Goal: Task Accomplishment & Management: Use online tool/utility

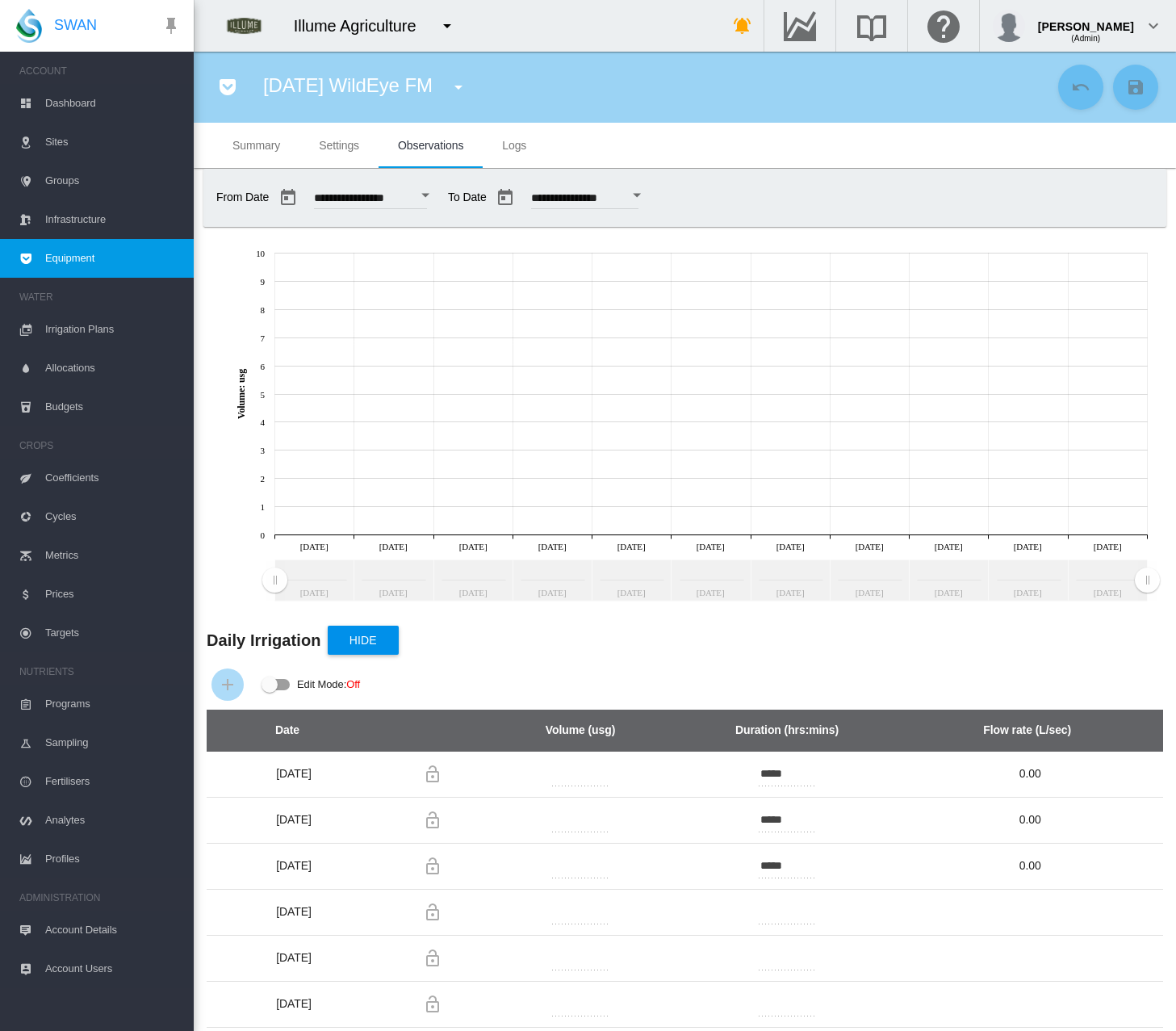
click at [361, 141] on md-tab-item "Settings" at bounding box center [339, 145] width 80 height 45
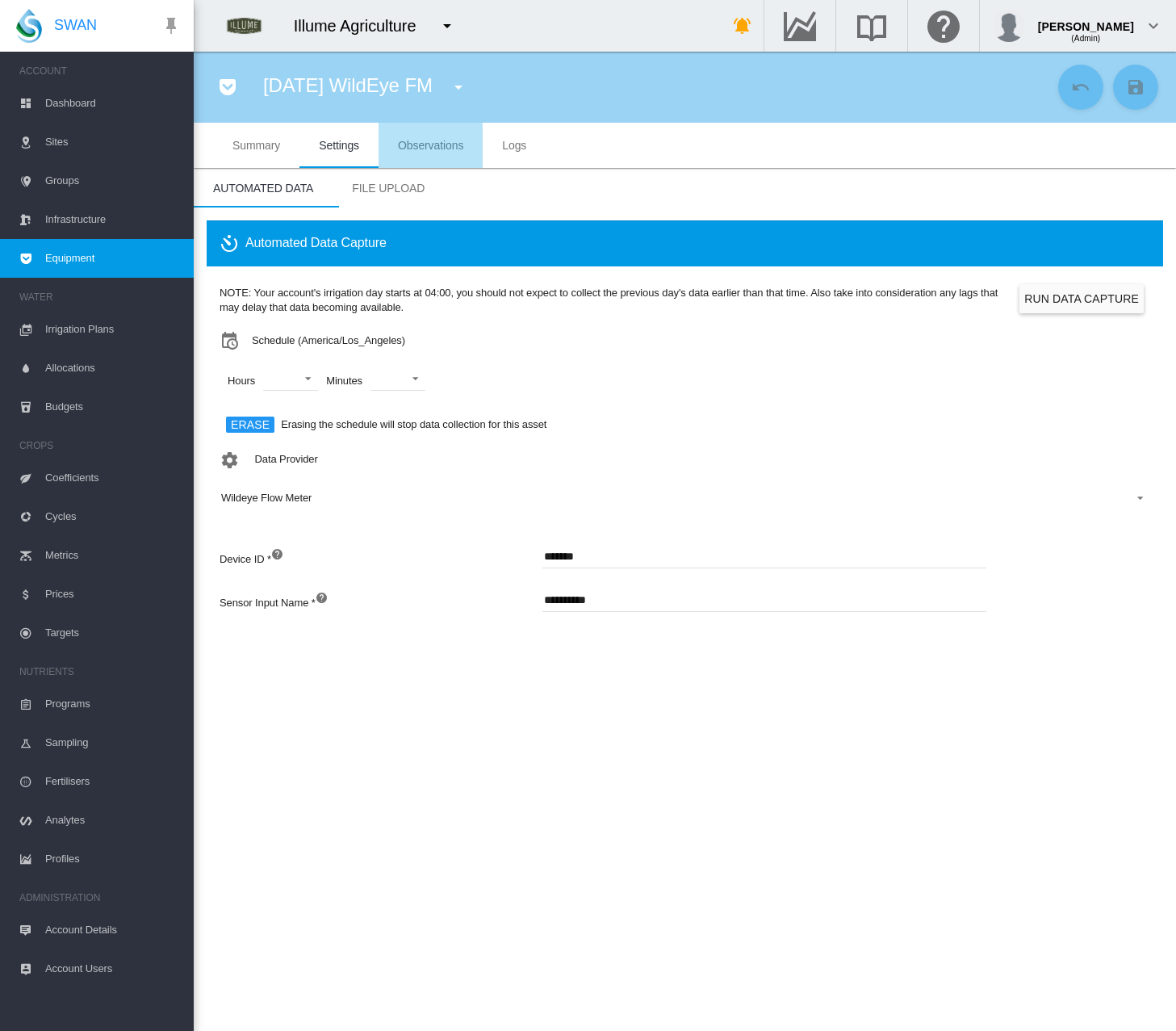
click at [436, 139] on span "Observations" at bounding box center [430, 145] width 66 height 13
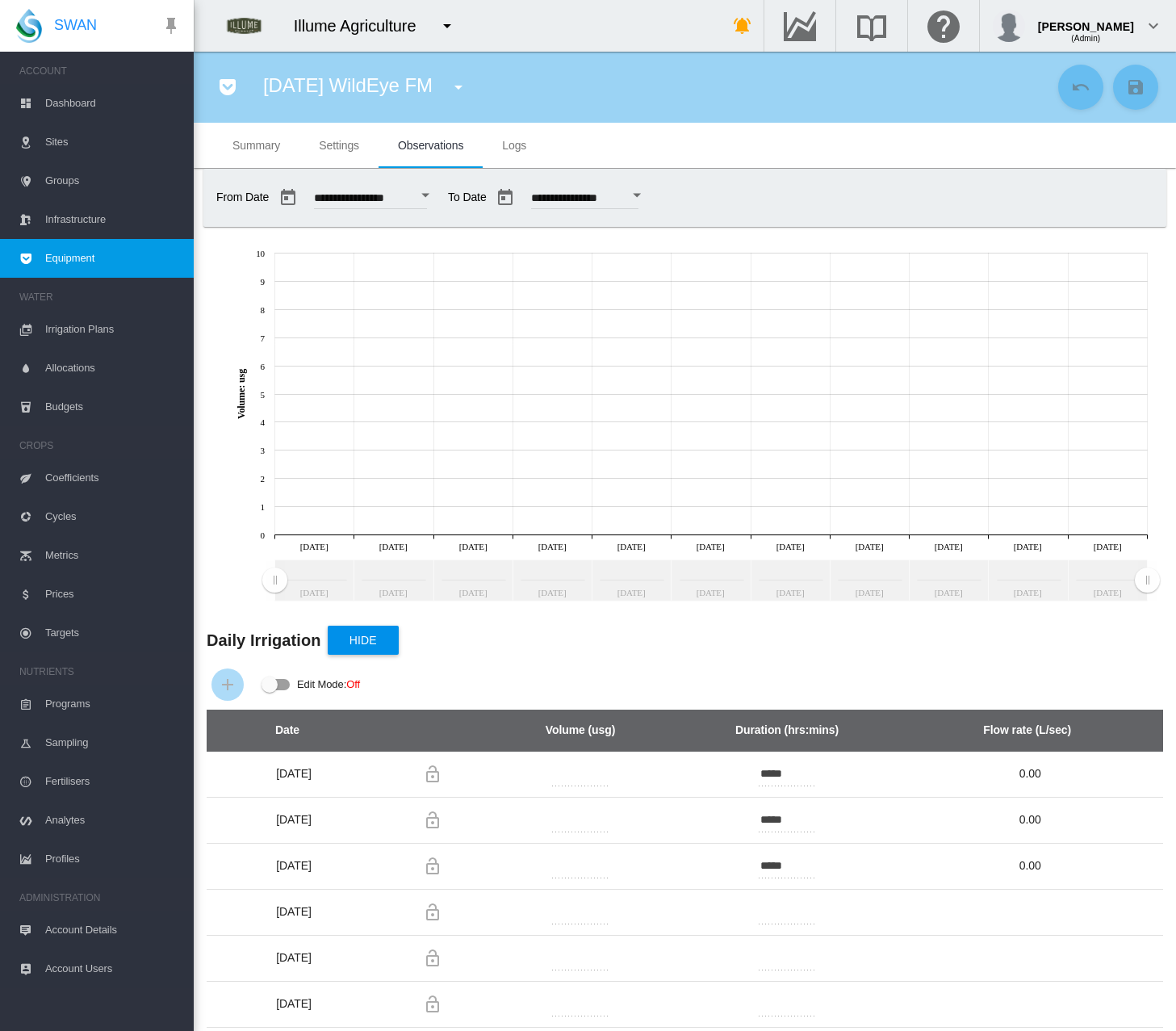
click at [440, 190] on button "Open calendar" at bounding box center [424, 195] width 29 height 29
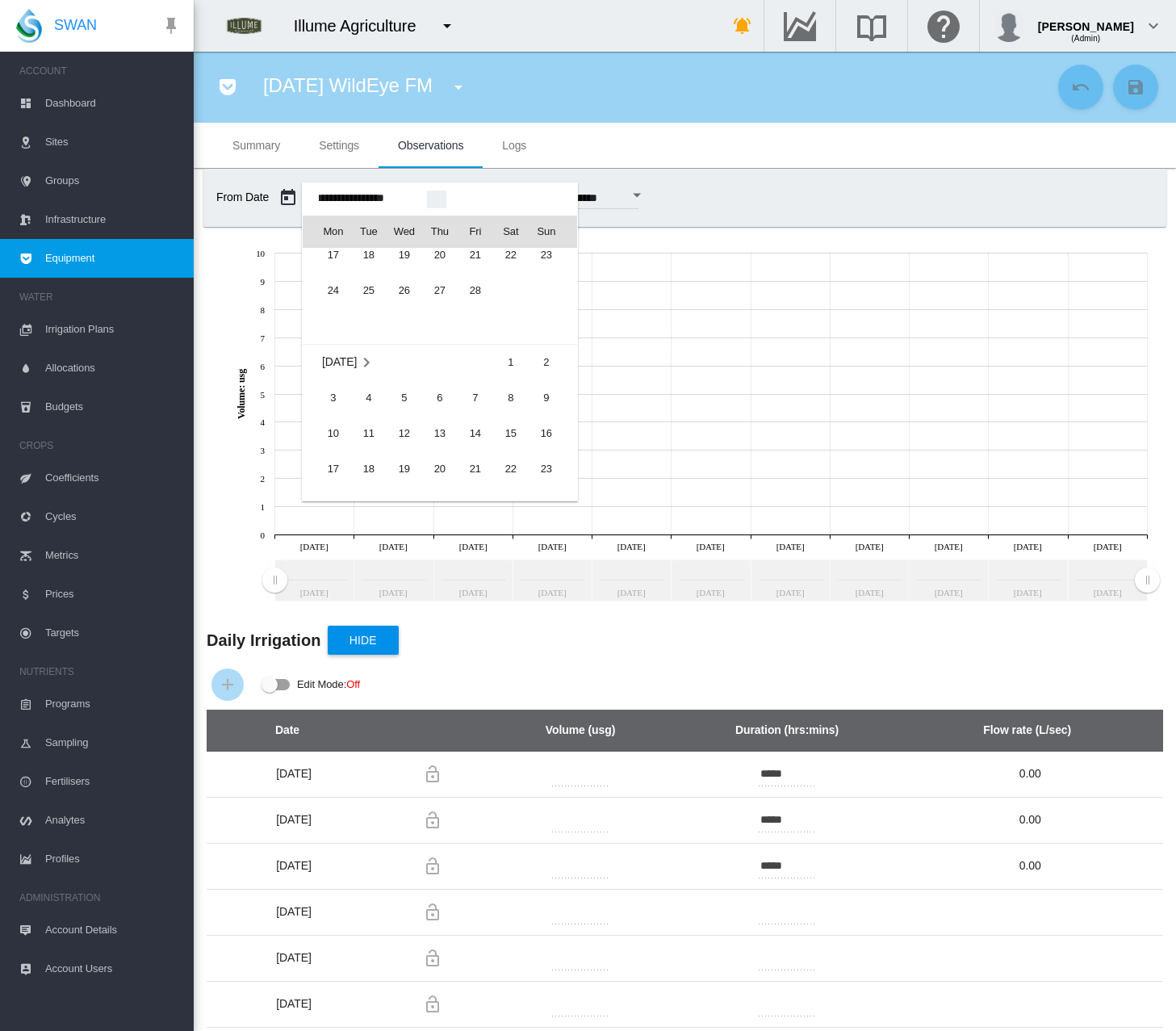
scroll to position [38851, 0]
click at [503, 347] on span "1" at bounding box center [510, 356] width 32 height 32
type input "**********"
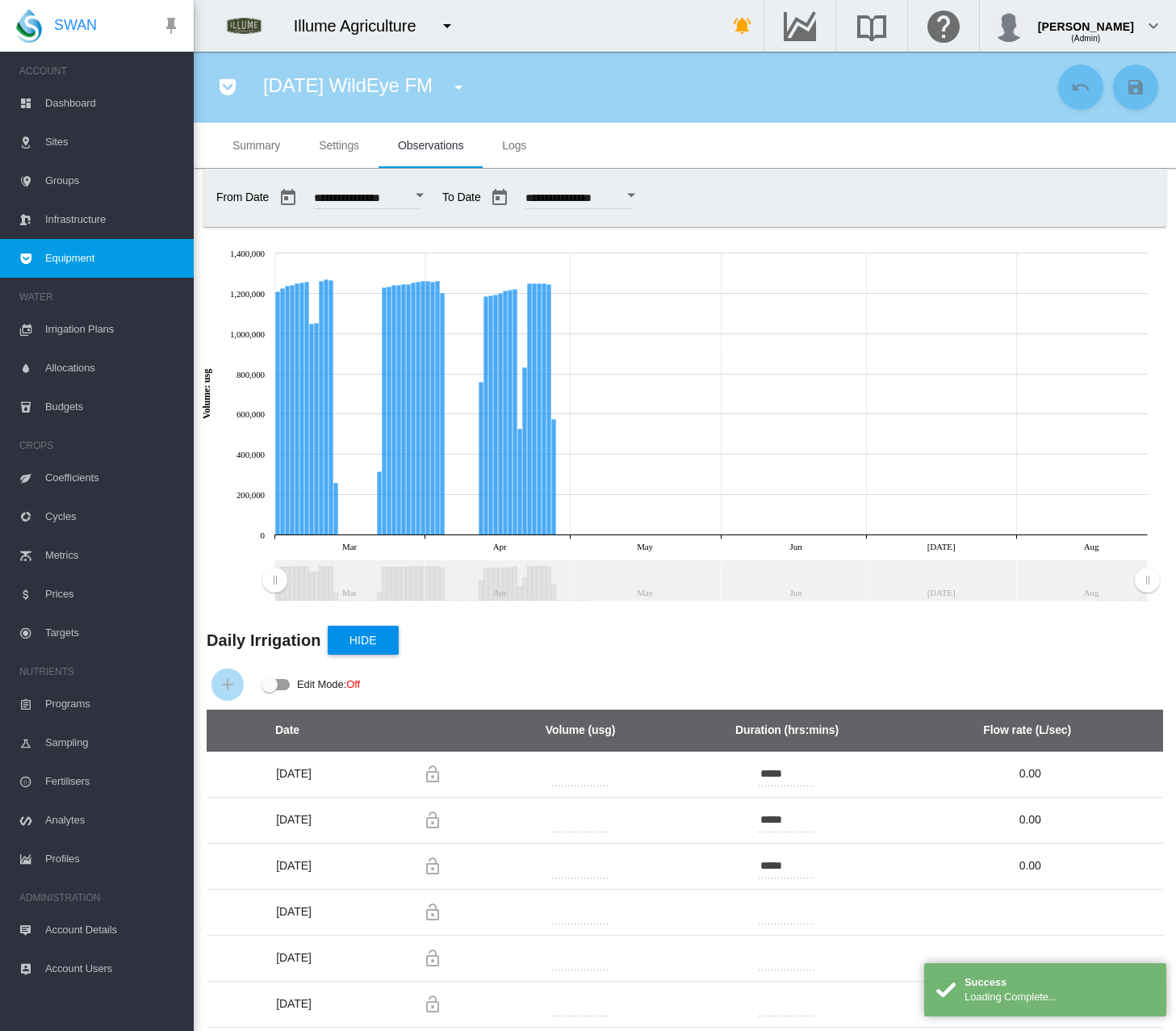
click at [636, 194] on div "Open calendar" at bounding box center [631, 196] width 8 height 4
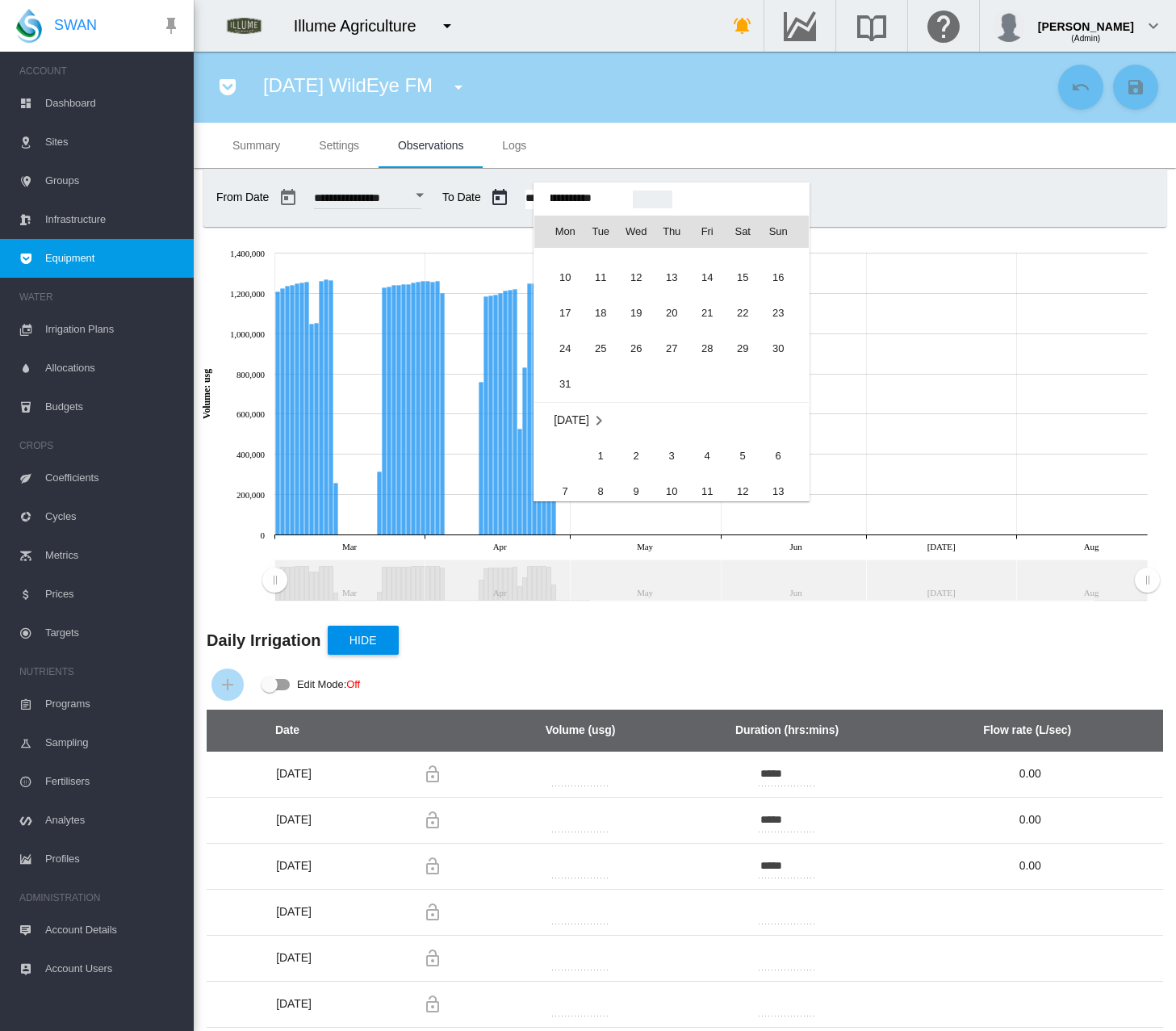
scroll to position [39007, 0]
click at [562, 372] on span "31" at bounding box center [565, 377] width 32 height 32
type input "**********"
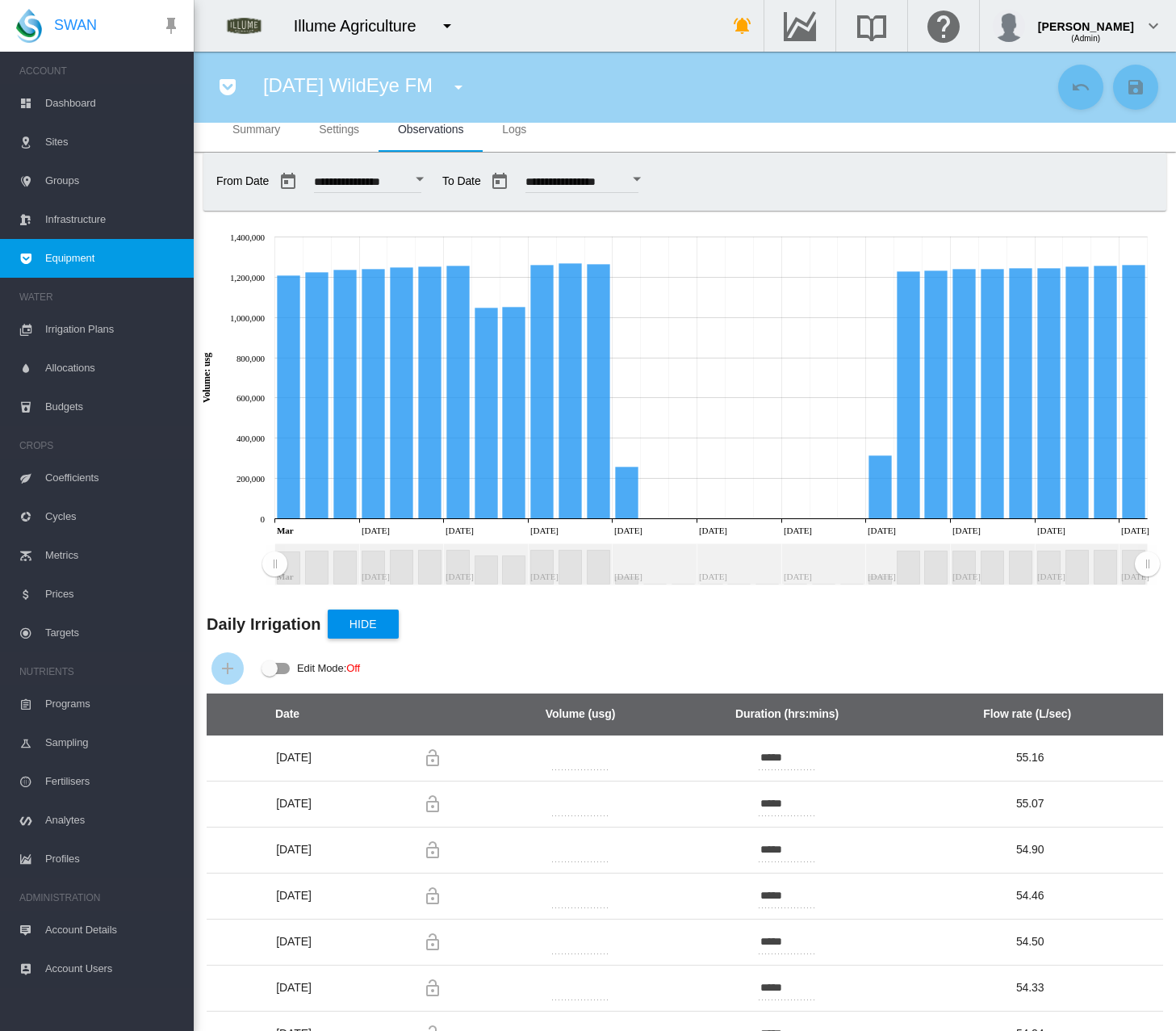
scroll to position [0, 0]
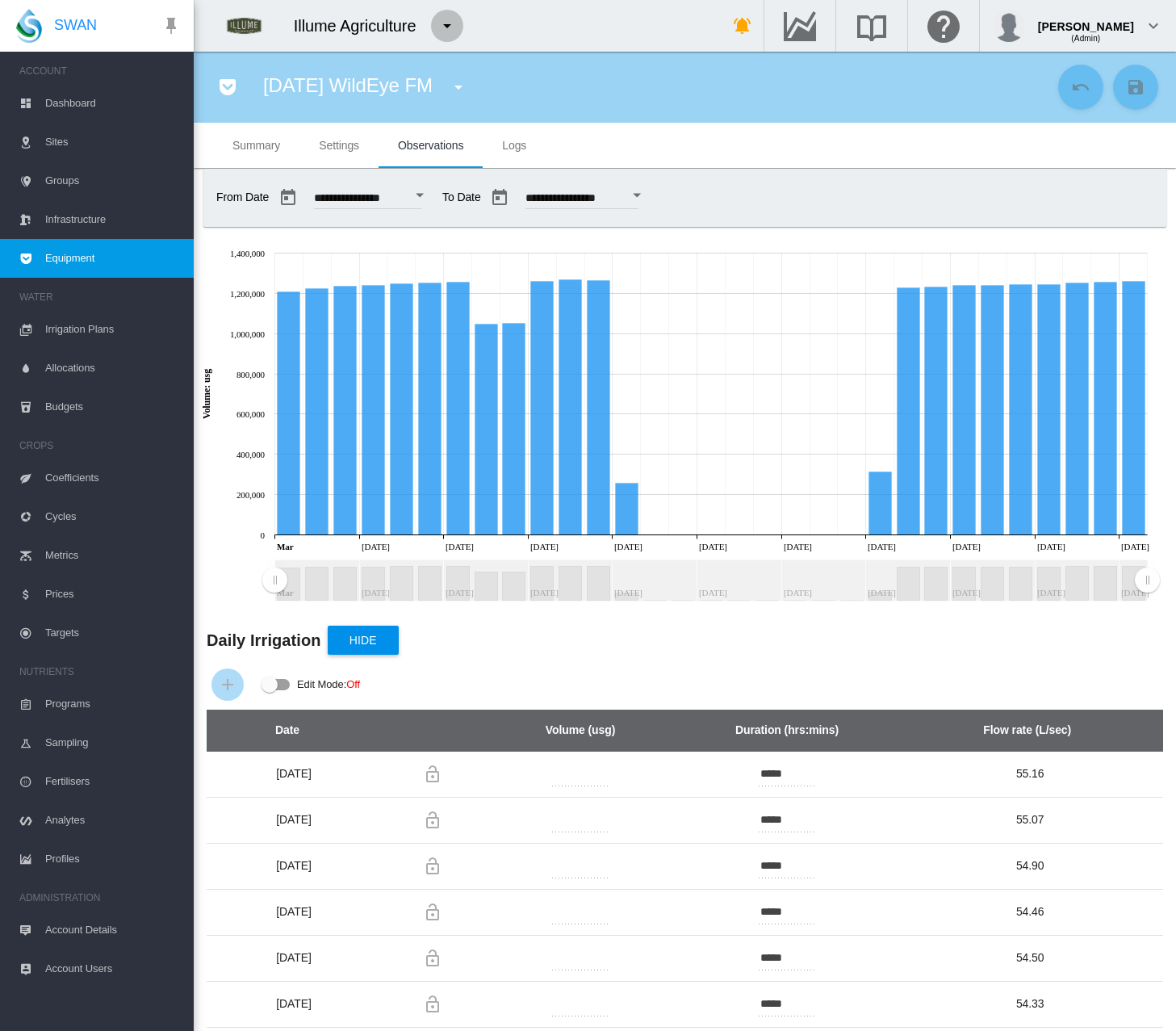
click at [443, 23] on md-icon "icon-menu-down" at bounding box center [447, 25] width 19 height 19
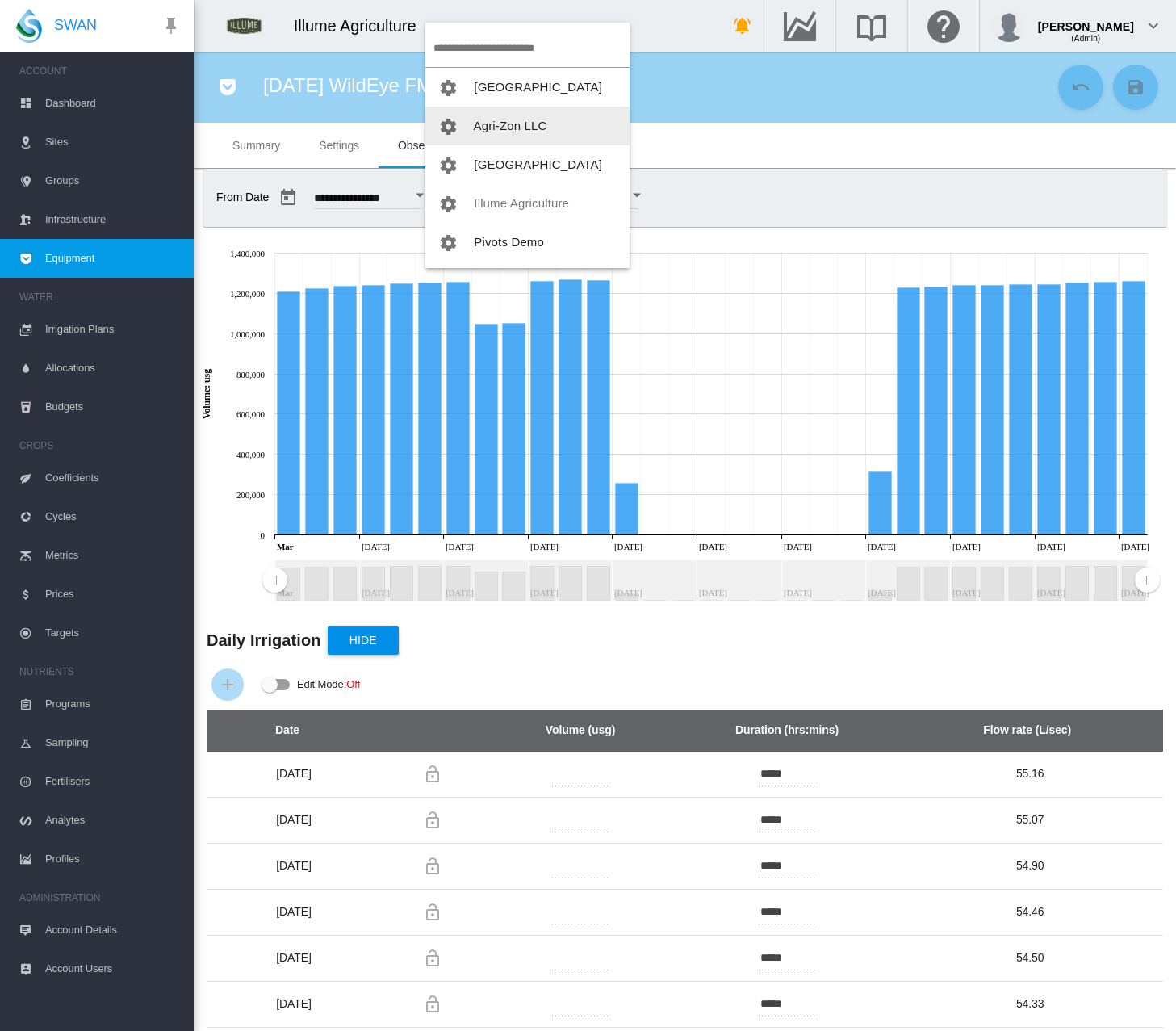
click at [502, 115] on button "Agri-Zon LLC" at bounding box center [527, 126] width 204 height 39
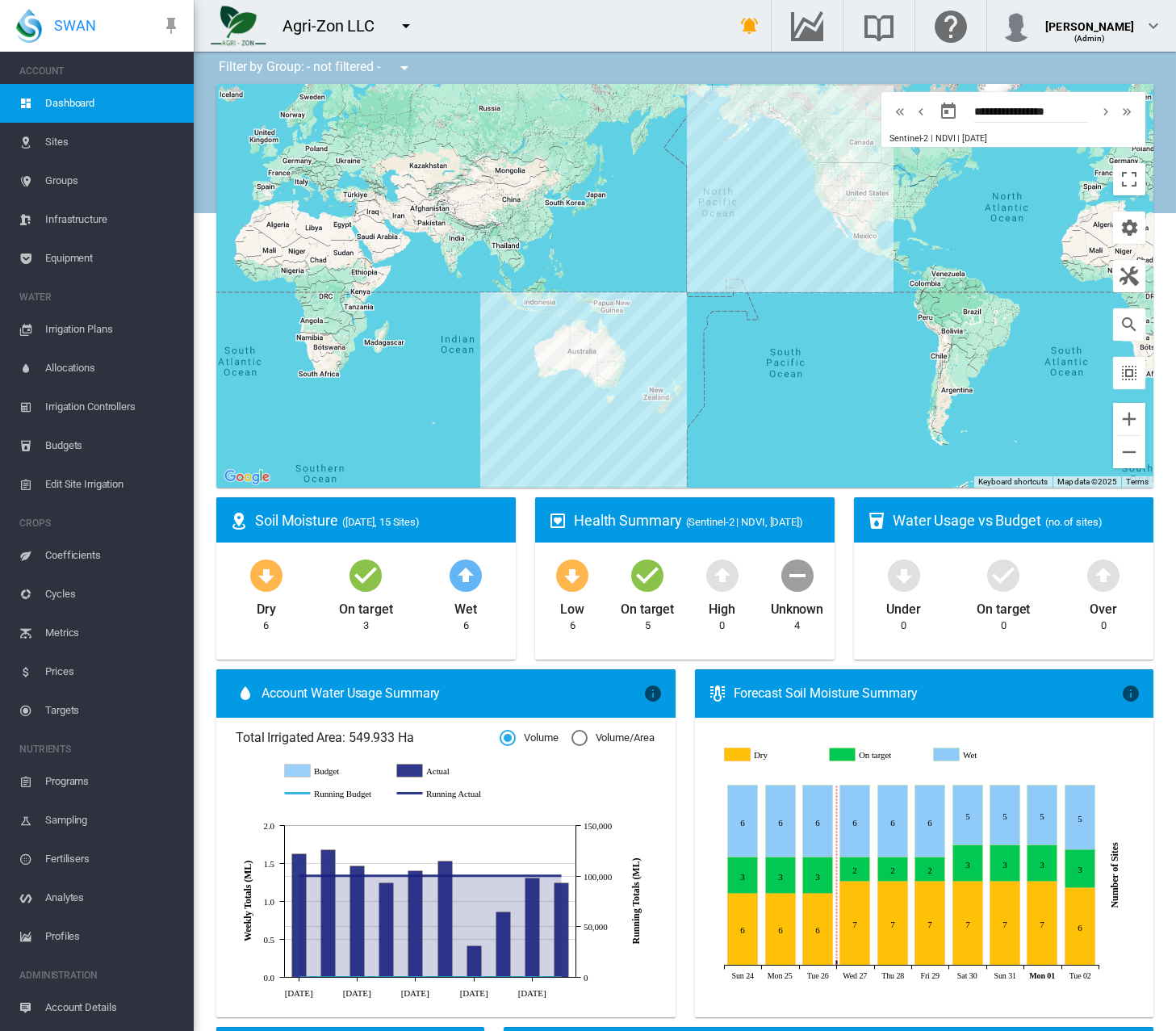
click at [80, 257] on span "Equipment" at bounding box center [113, 258] width 136 height 39
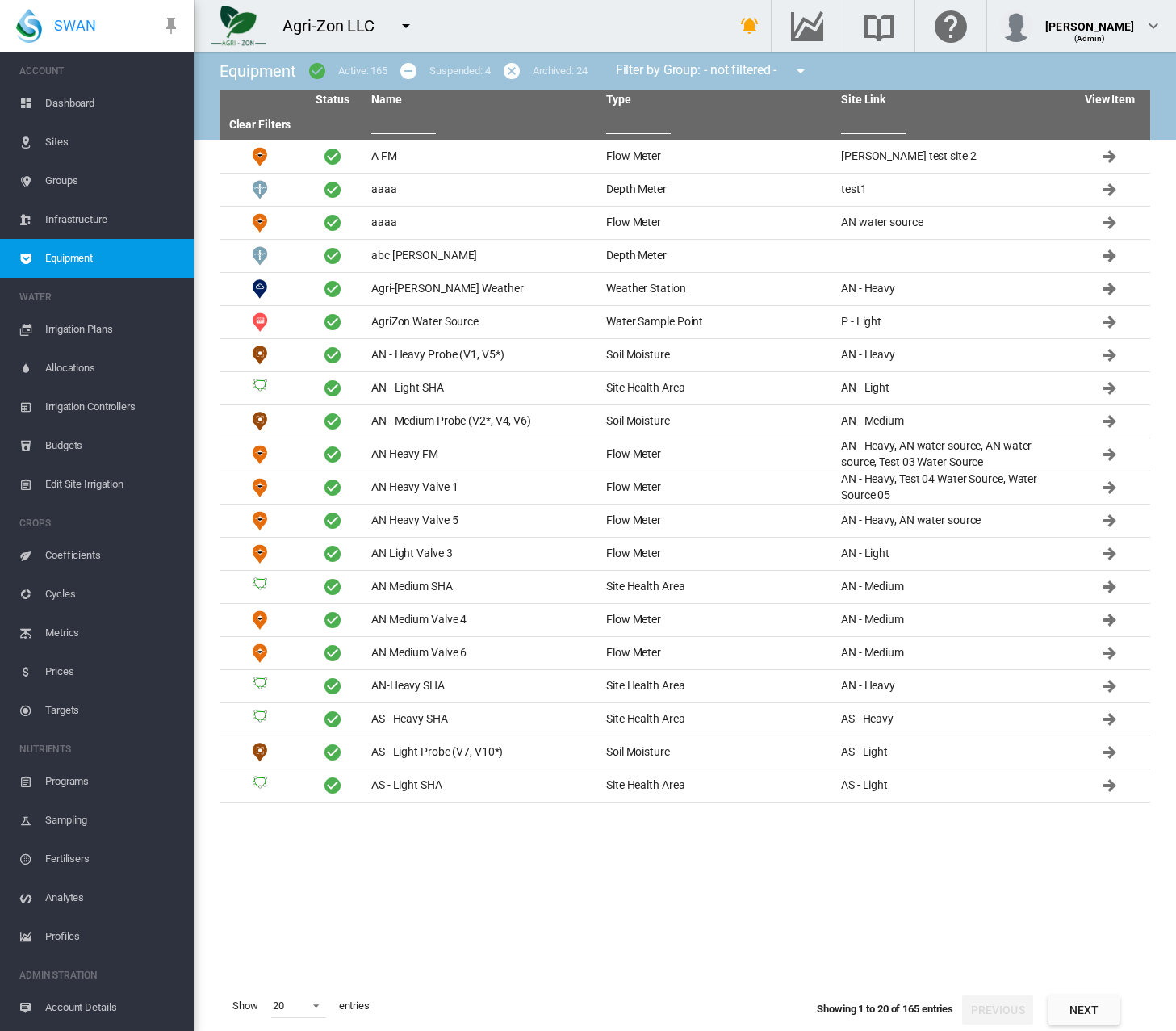
click at [388, 111] on input "text" at bounding box center [404, 122] width 65 height 24
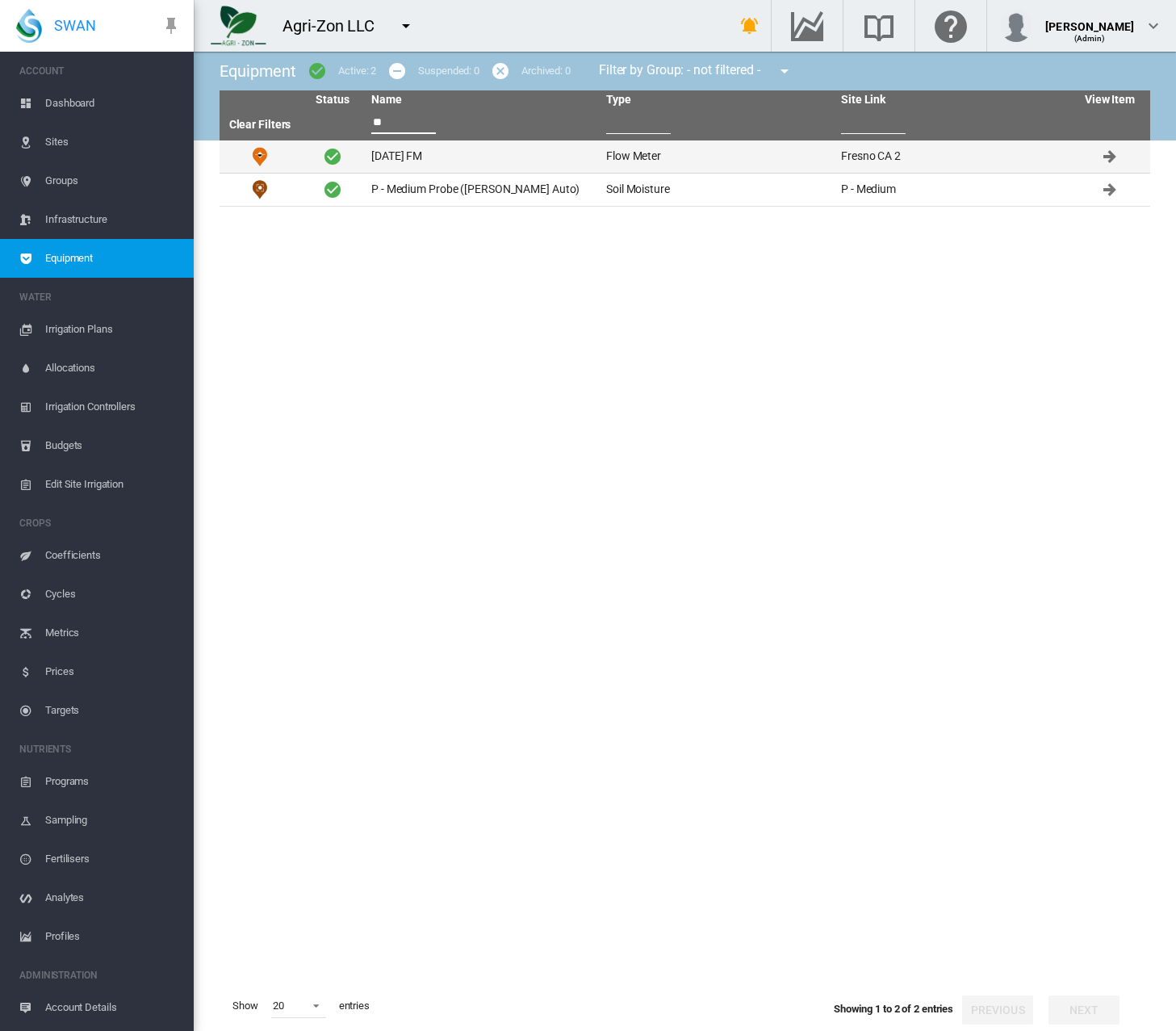
type input "**"
click at [397, 156] on td "[DATE] FM" at bounding box center [483, 156] width 235 height 32
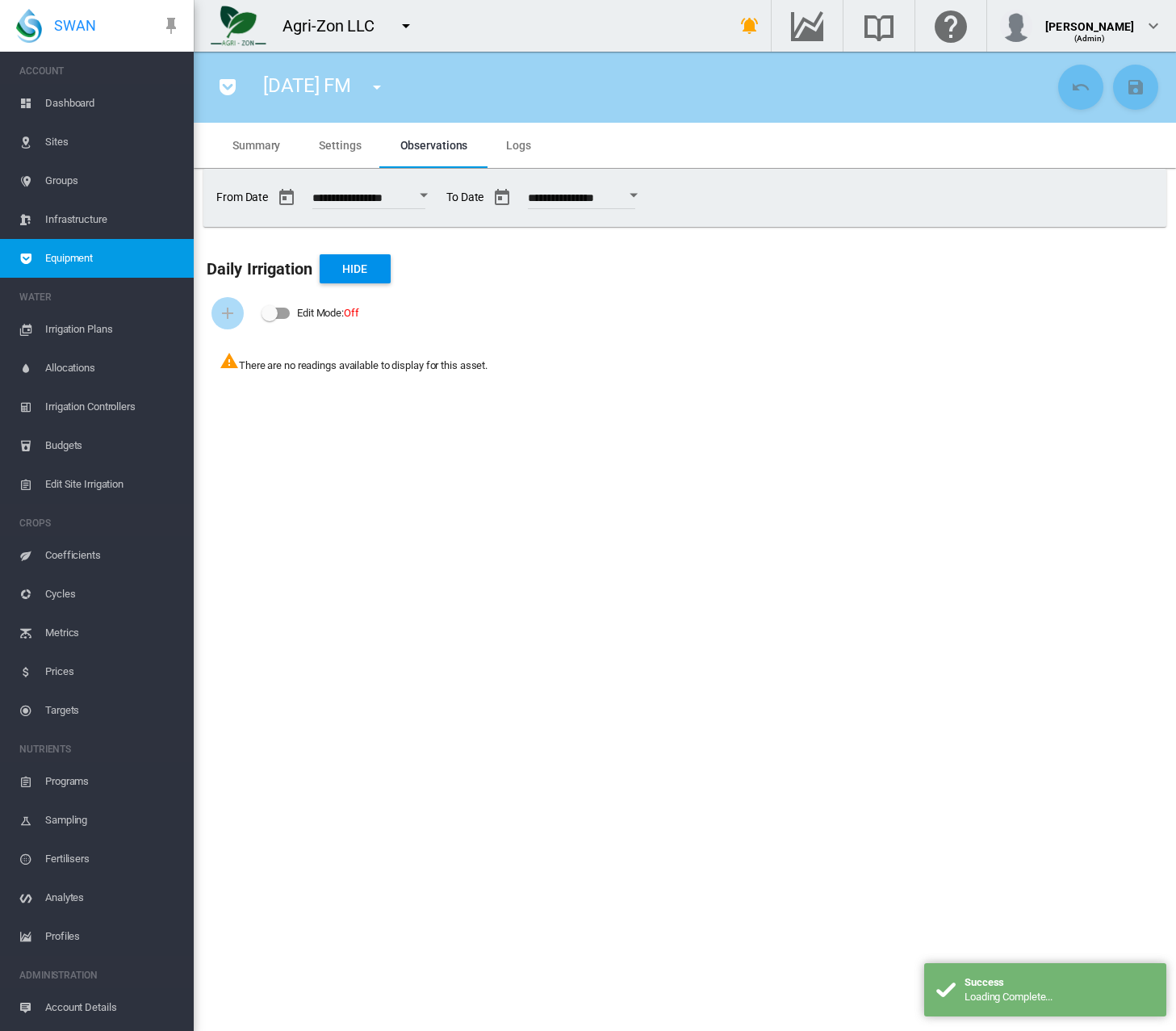
click at [343, 144] on span "Settings" at bounding box center [339, 145] width 42 height 13
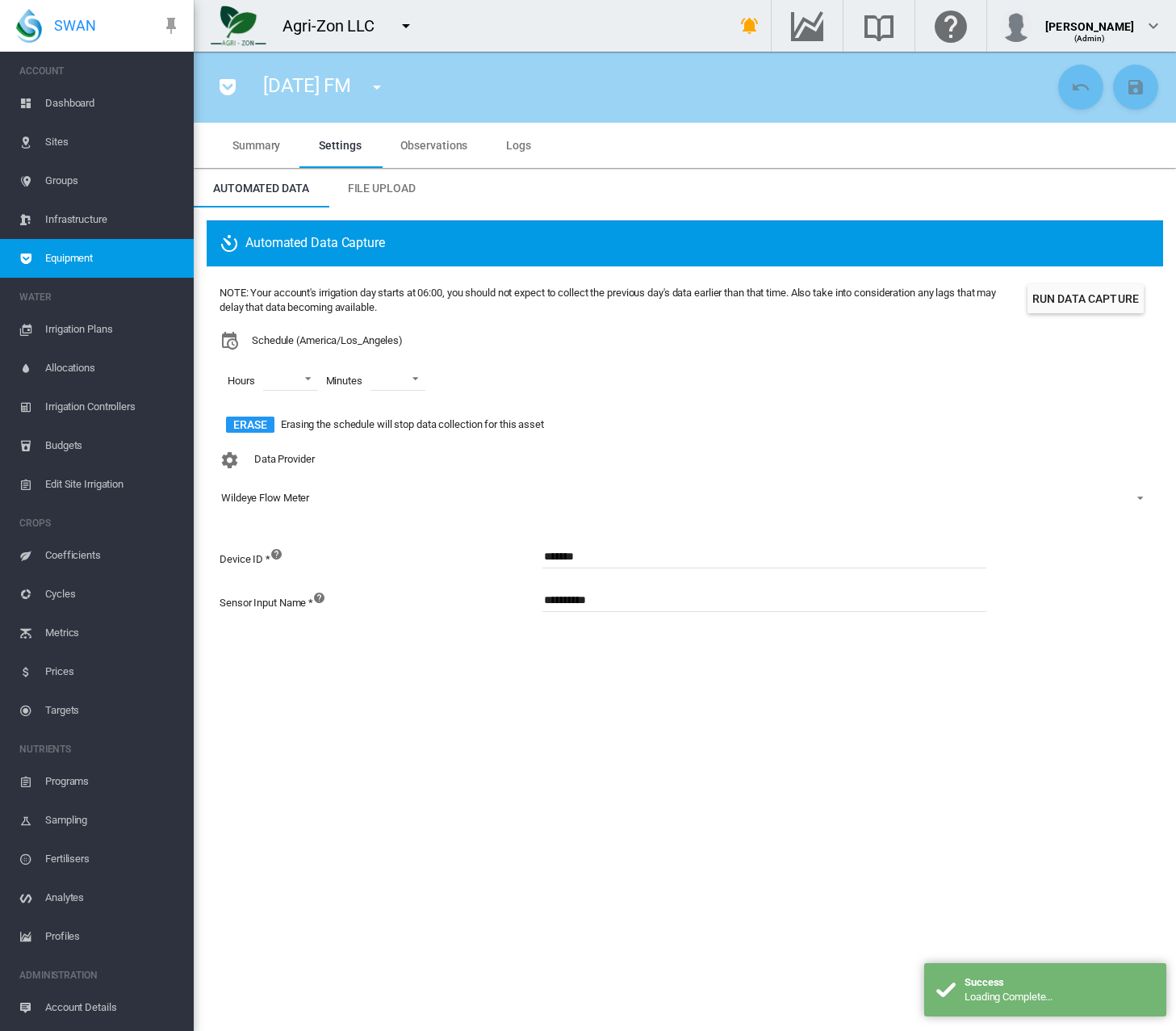
click at [440, 145] on span "Observations" at bounding box center [434, 145] width 67 height 13
click at [410, 149] on span "Observations" at bounding box center [434, 145] width 67 height 13
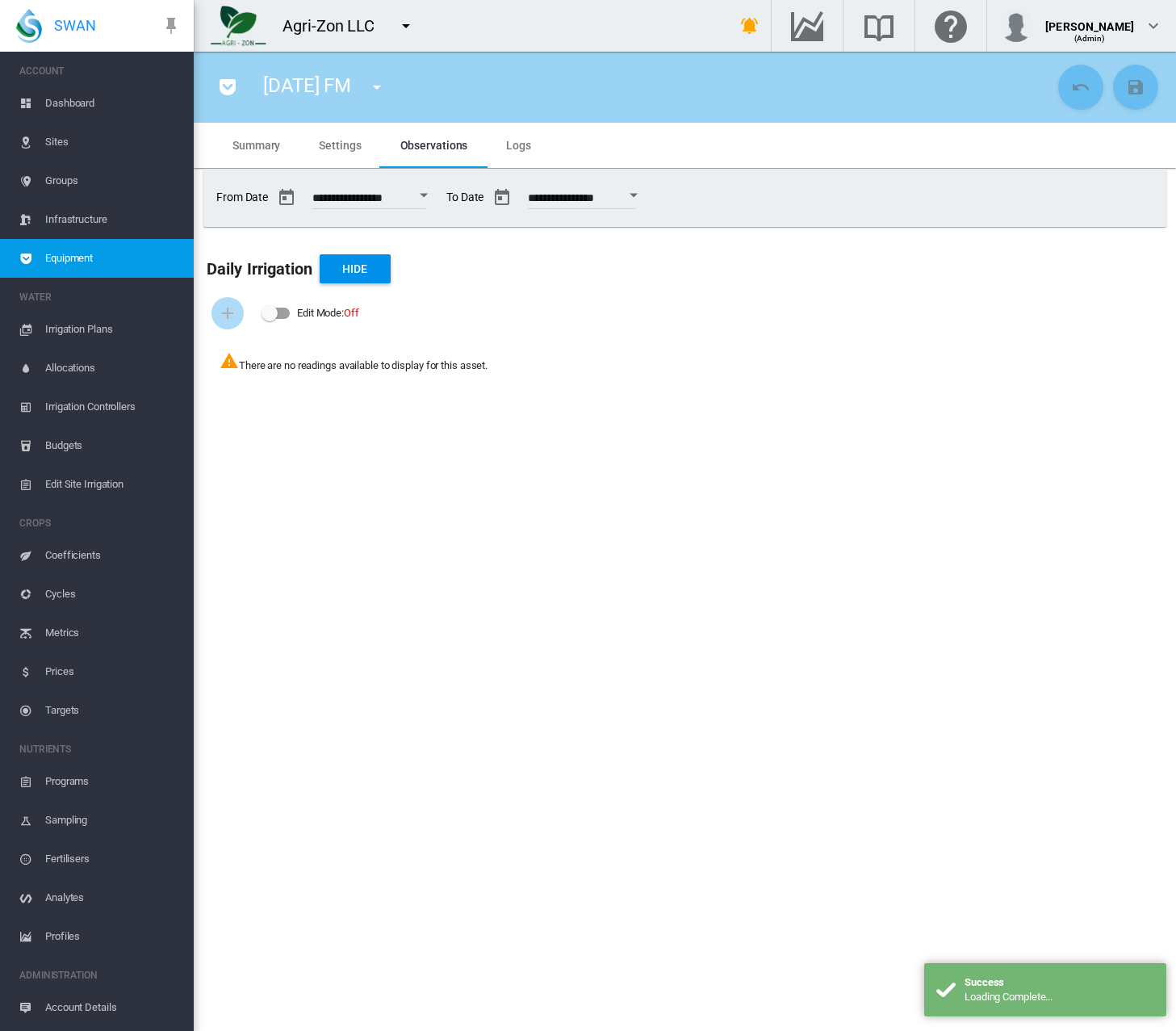
click at [435, 195] on button "Open calendar" at bounding box center [423, 195] width 29 height 29
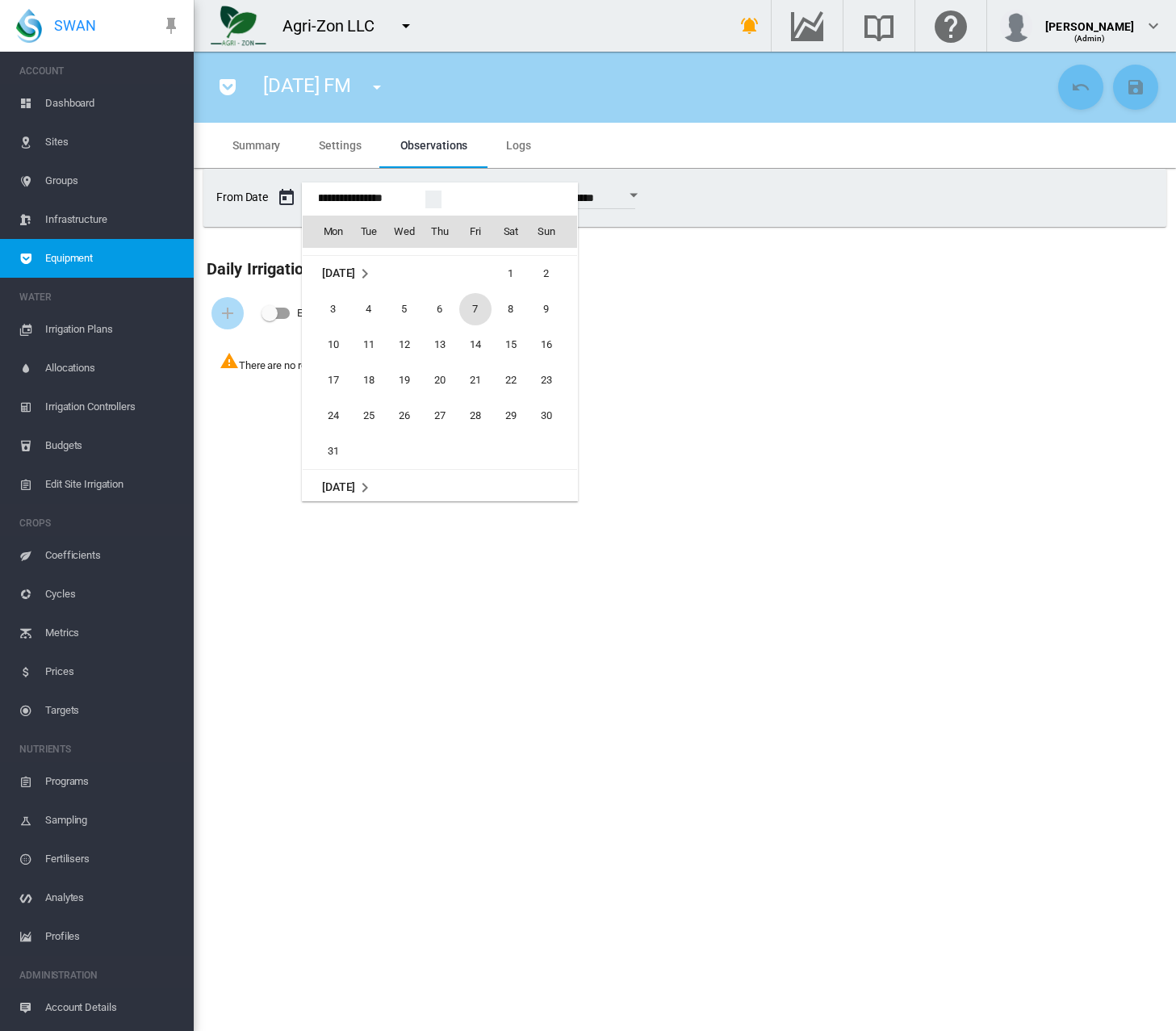
scroll to position [38937, 0]
click at [513, 273] on span "1" at bounding box center [510, 271] width 32 height 32
type input "**********"
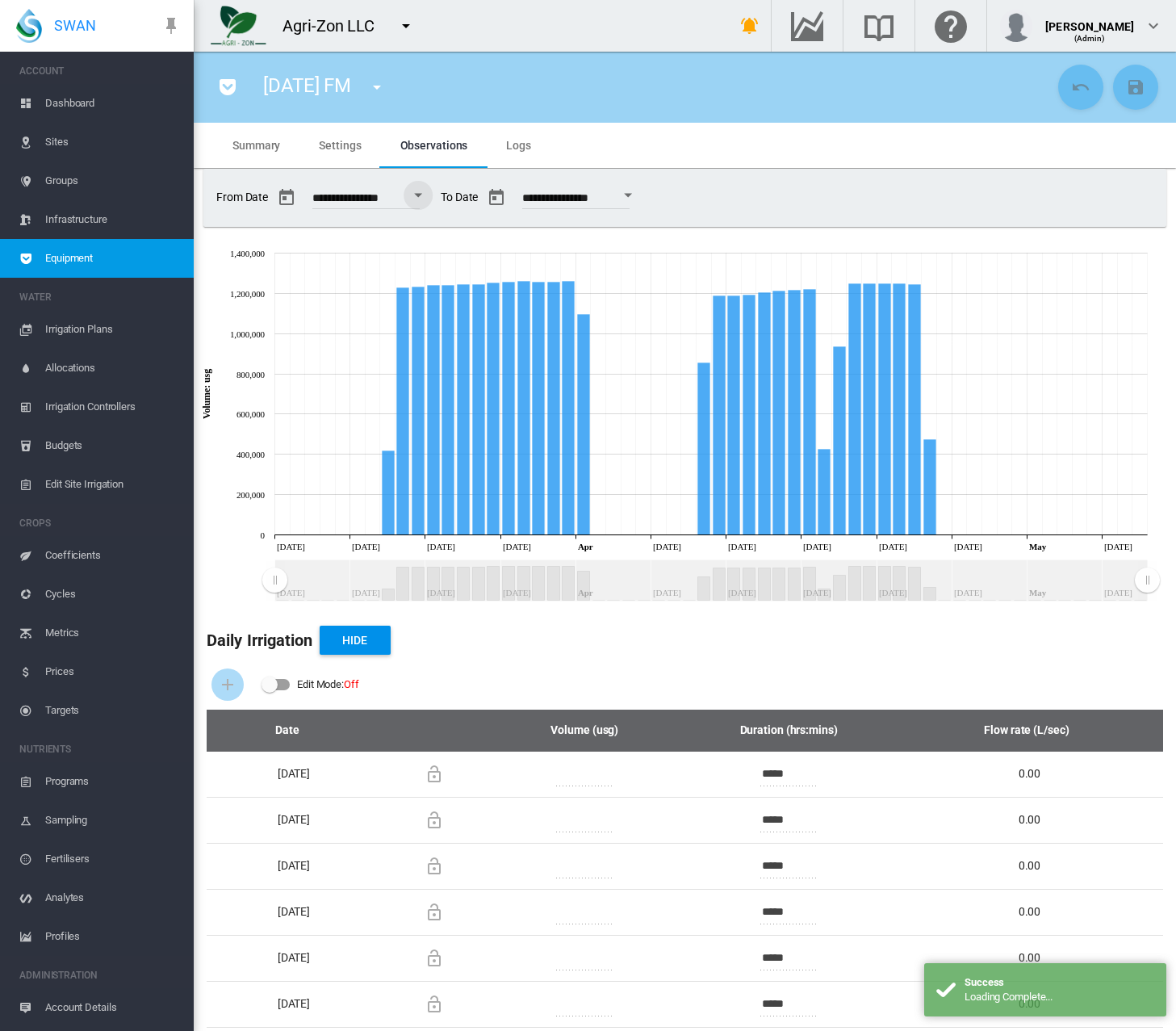
click at [632, 195] on div "Open calendar" at bounding box center [628, 196] width 8 height 4
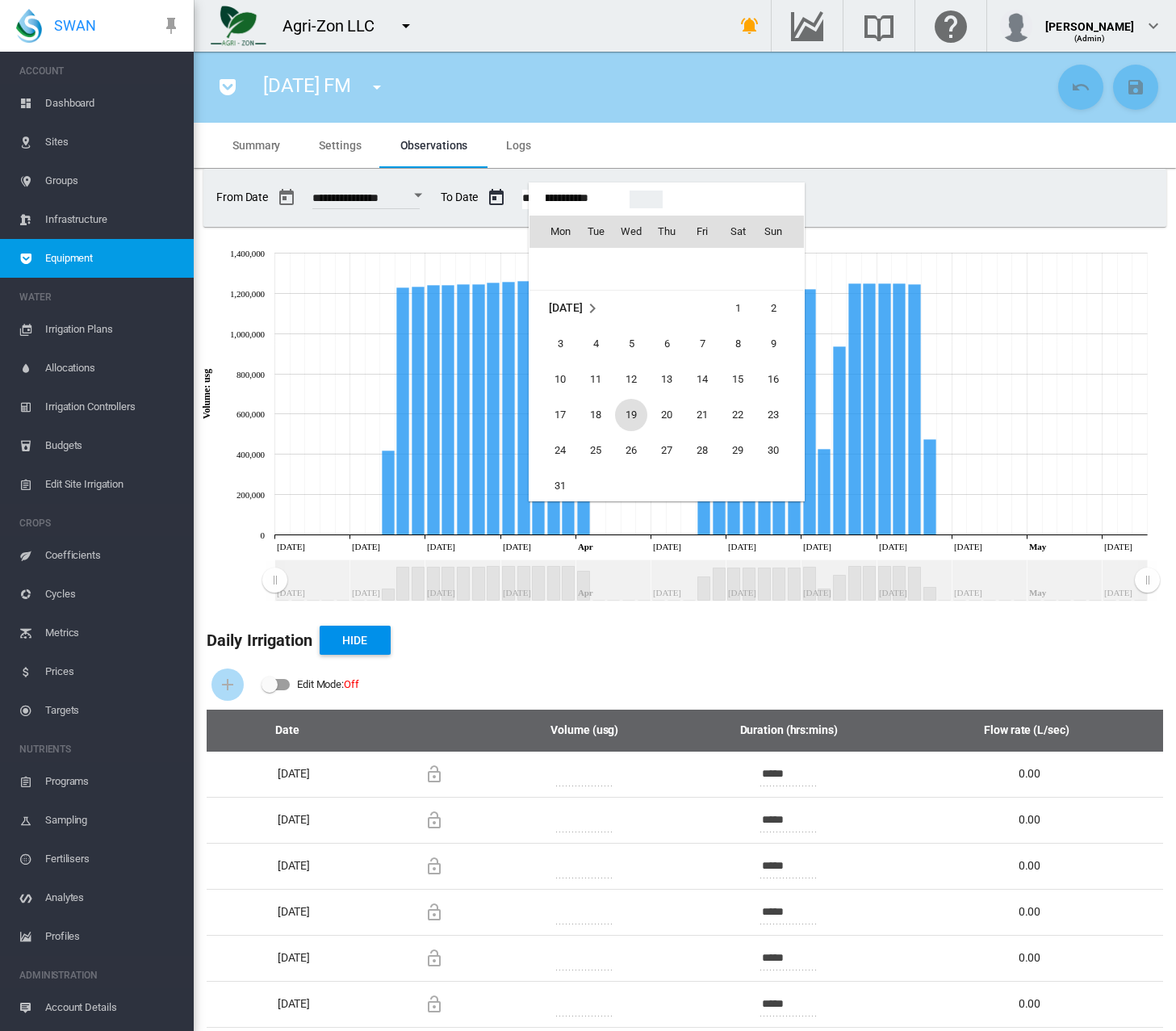
scroll to position [38899, 0]
click at [554, 487] on span "31" at bounding box center [560, 486] width 32 height 32
type input "**********"
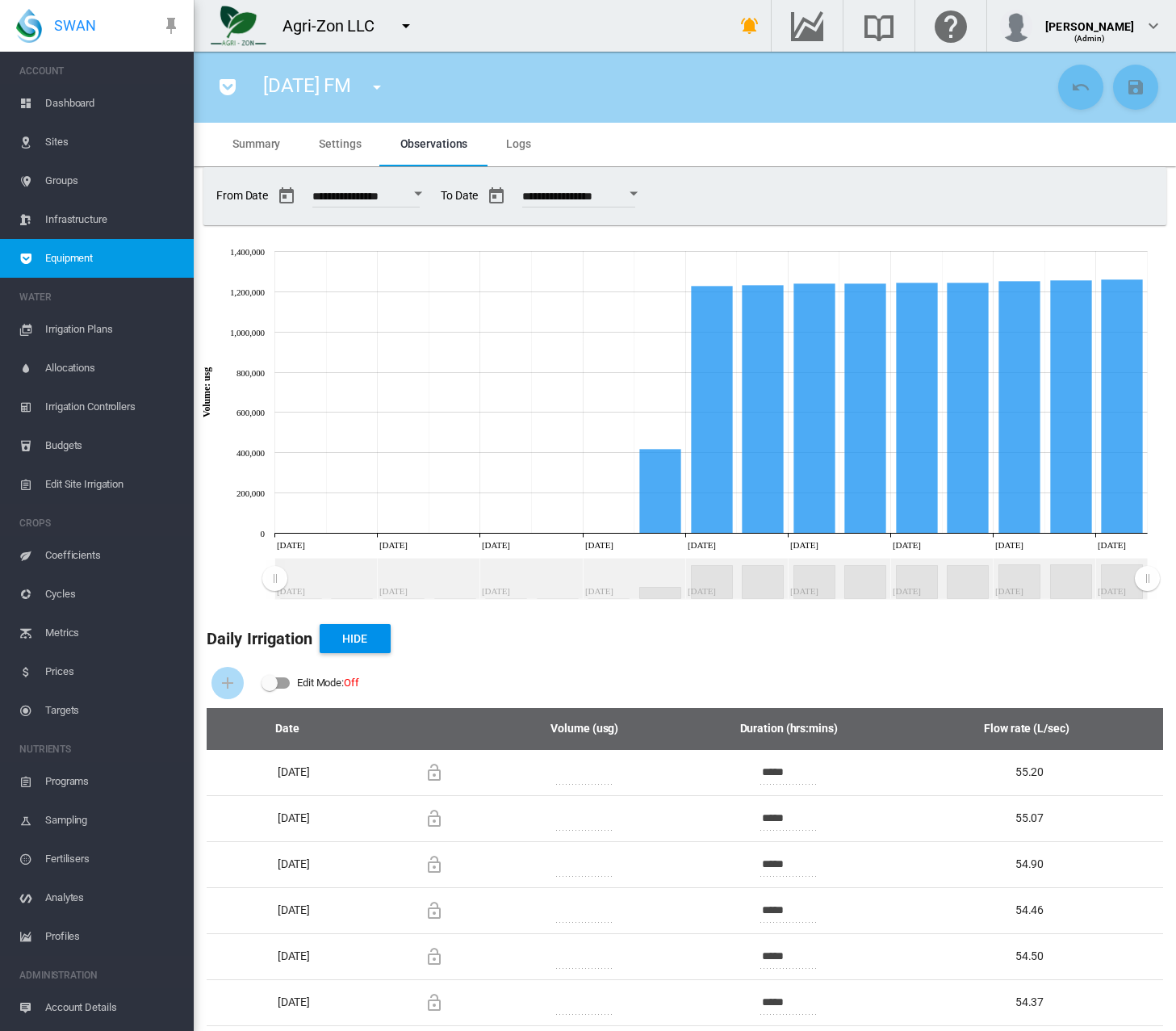
scroll to position [0, 0]
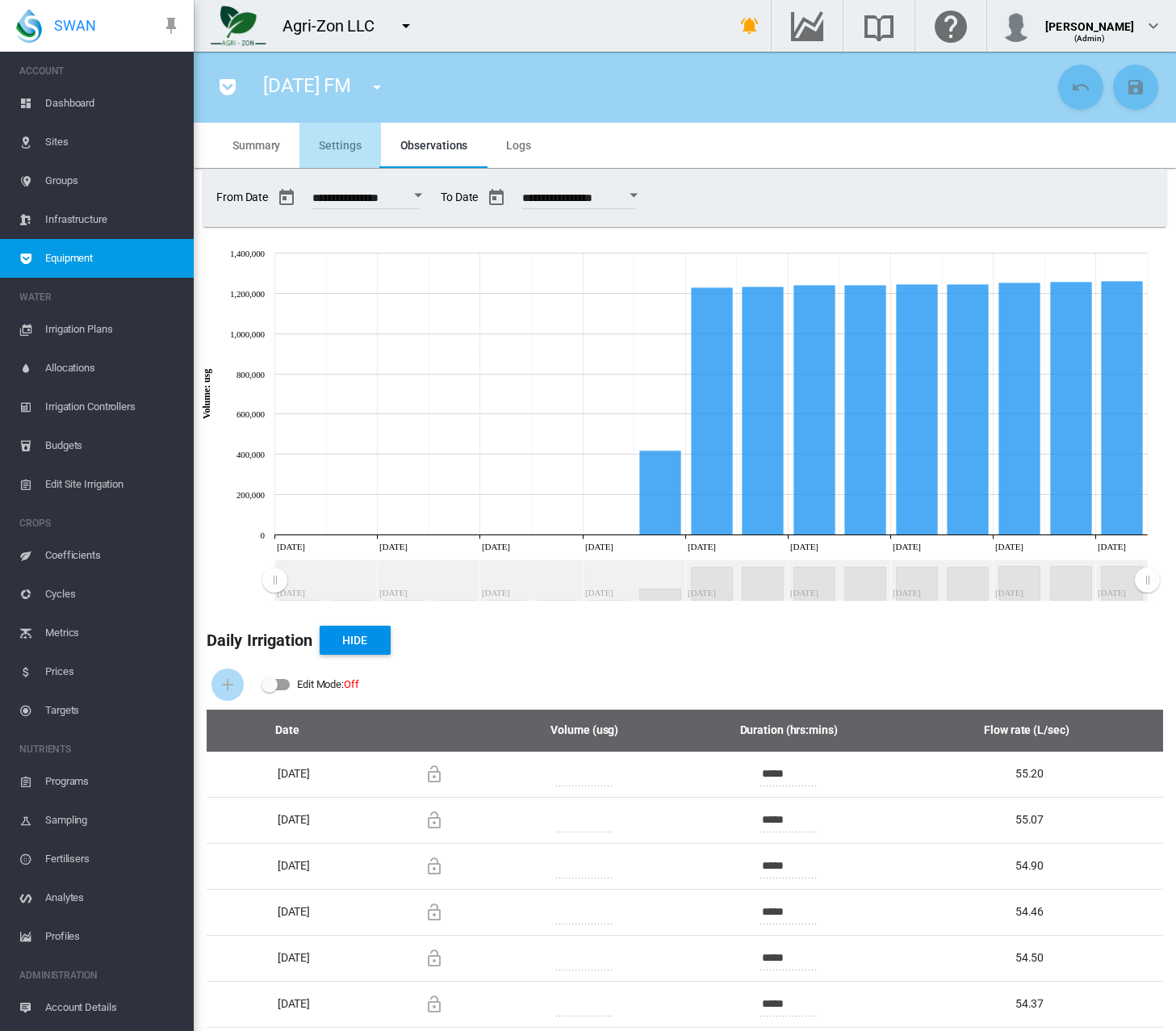
click at [353, 143] on span "Settings" at bounding box center [339, 145] width 42 height 13
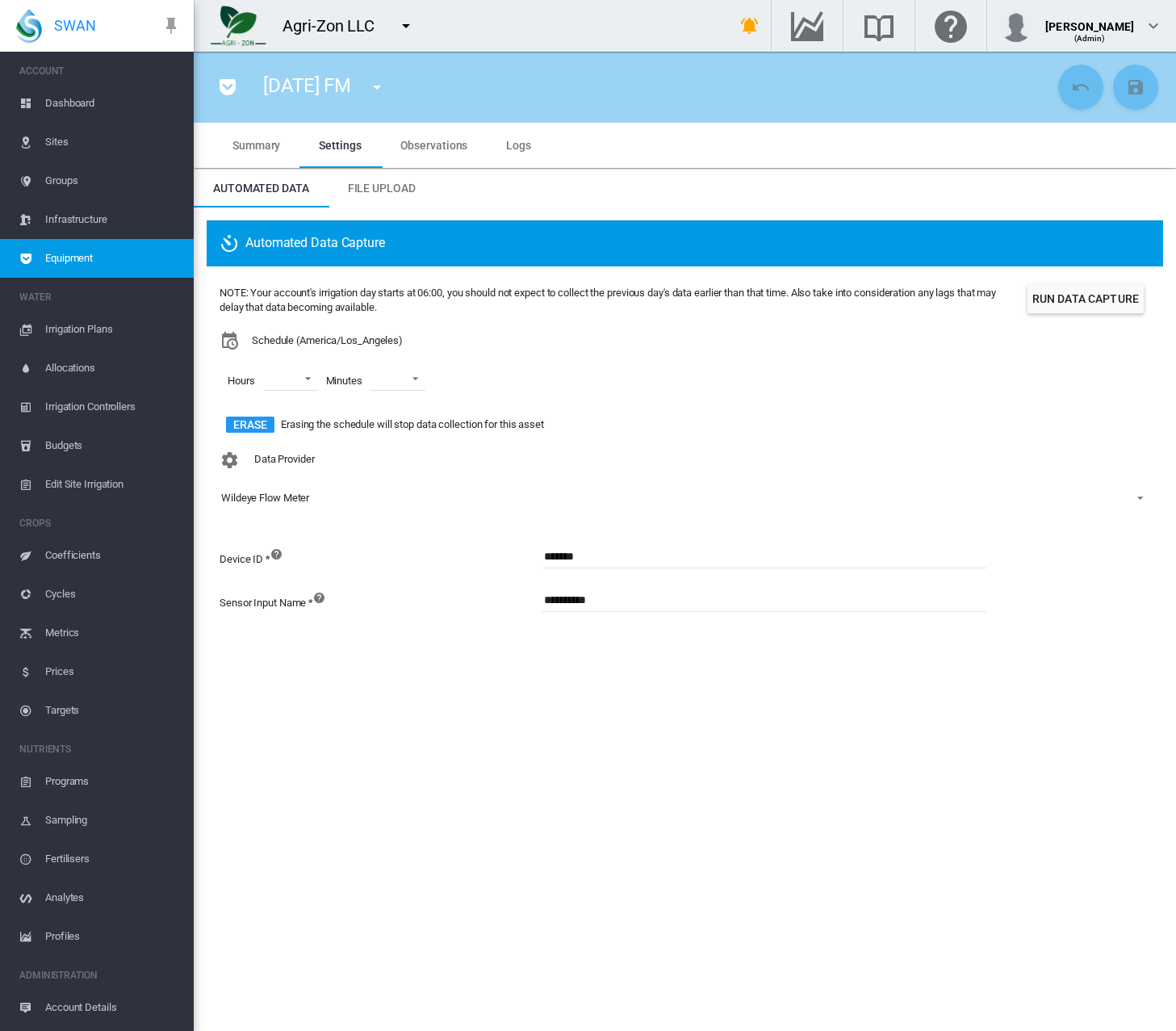
click at [1084, 297] on button "Run Data Capture" at bounding box center [1086, 298] width 116 height 29
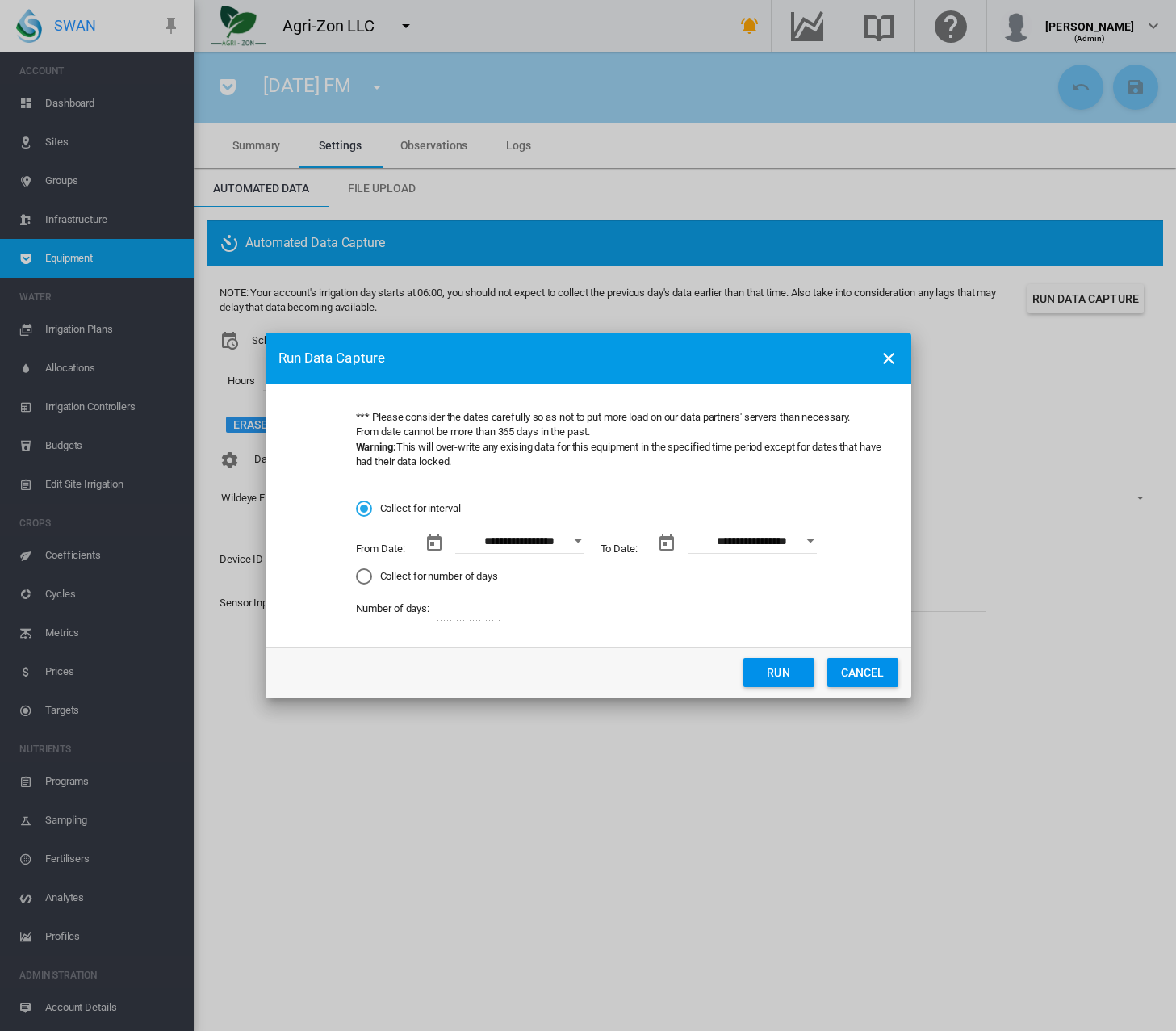
click at [577, 539] on div "Open calendar" at bounding box center [578, 541] width 8 height 4
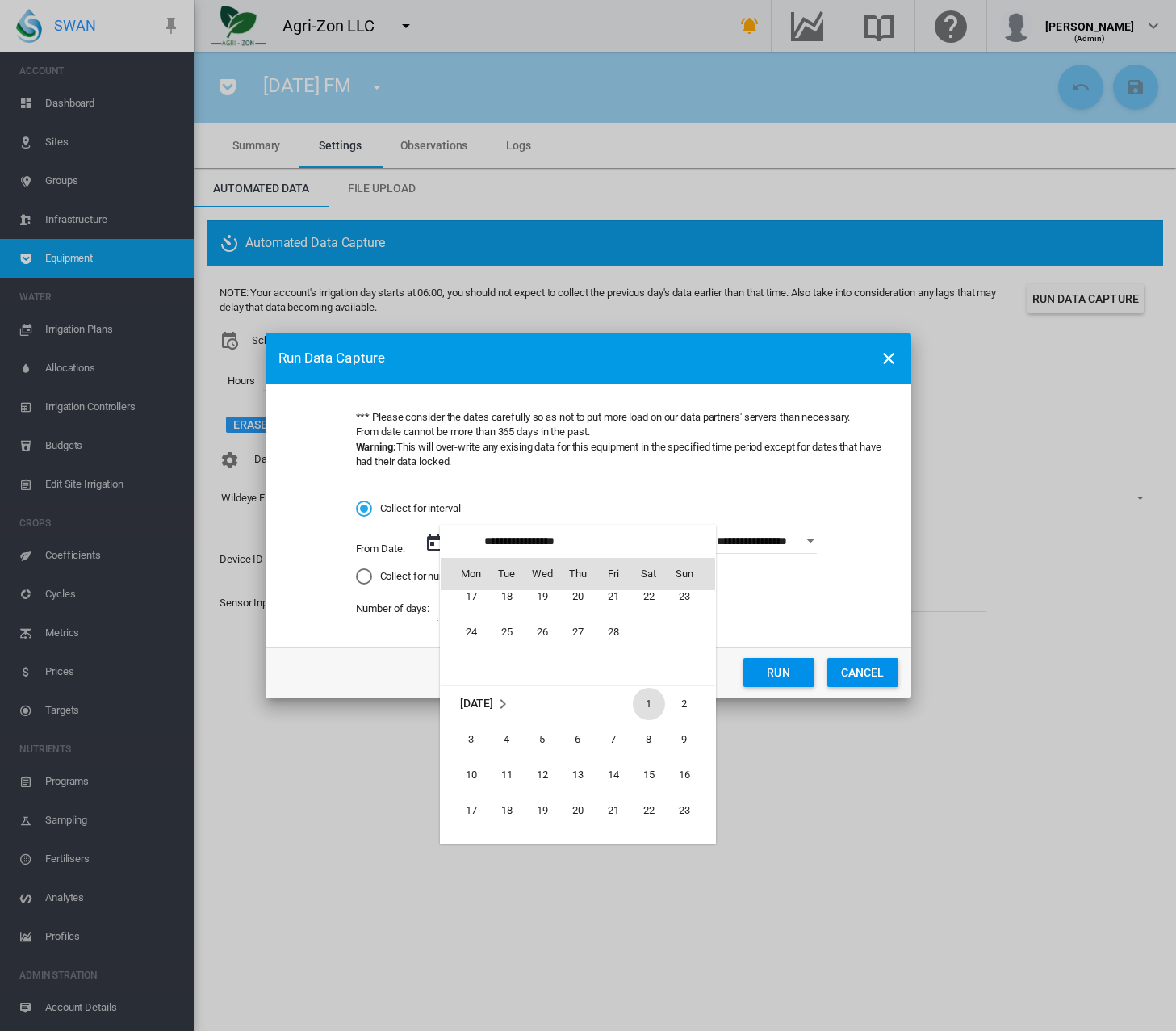
scroll to position [372628, 0]
click at [656, 702] on span "1" at bounding box center [649, 703] width 32 height 32
type input "**********"
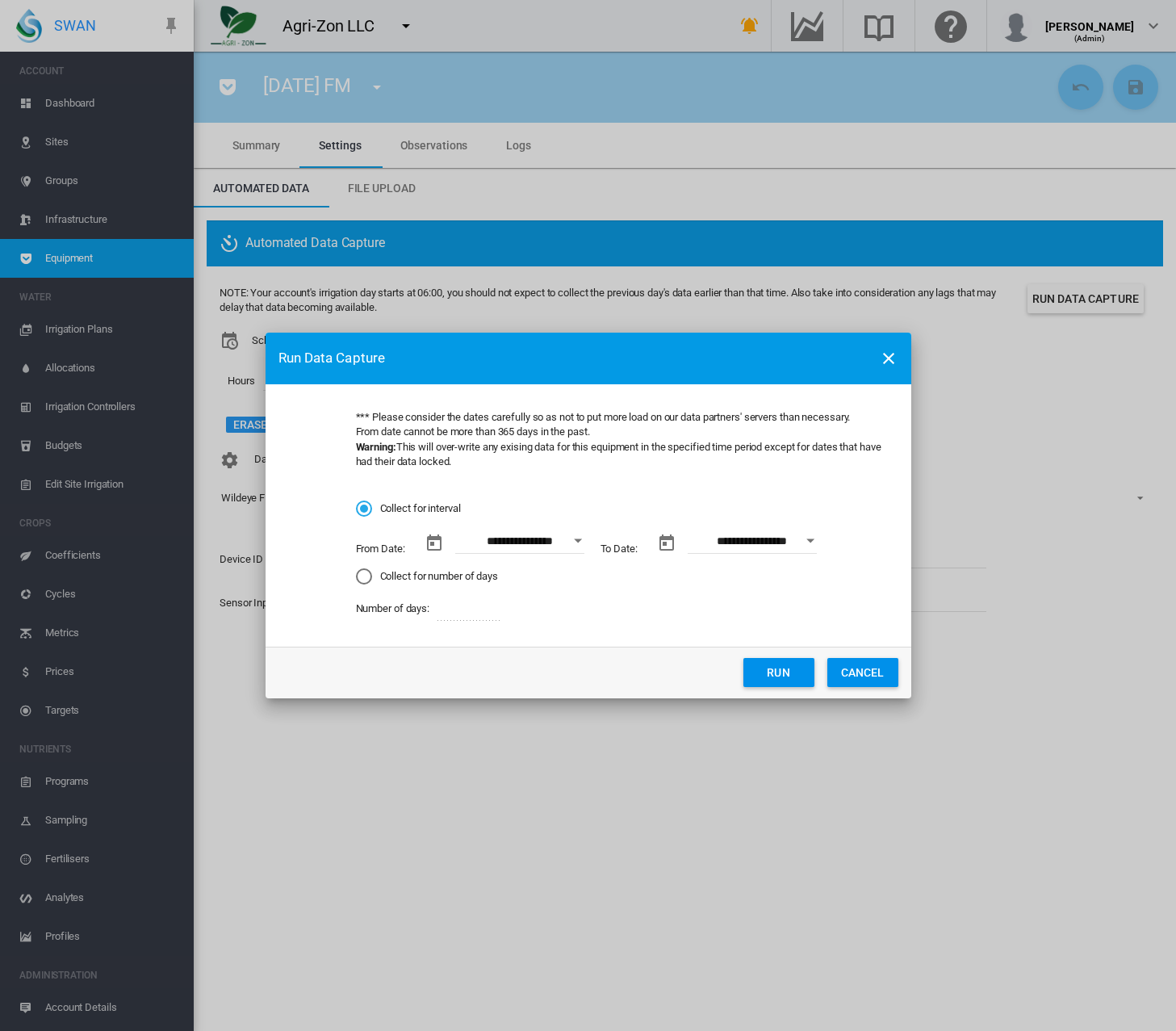
click at [820, 538] on button "Open calendar" at bounding box center [810, 540] width 29 height 29
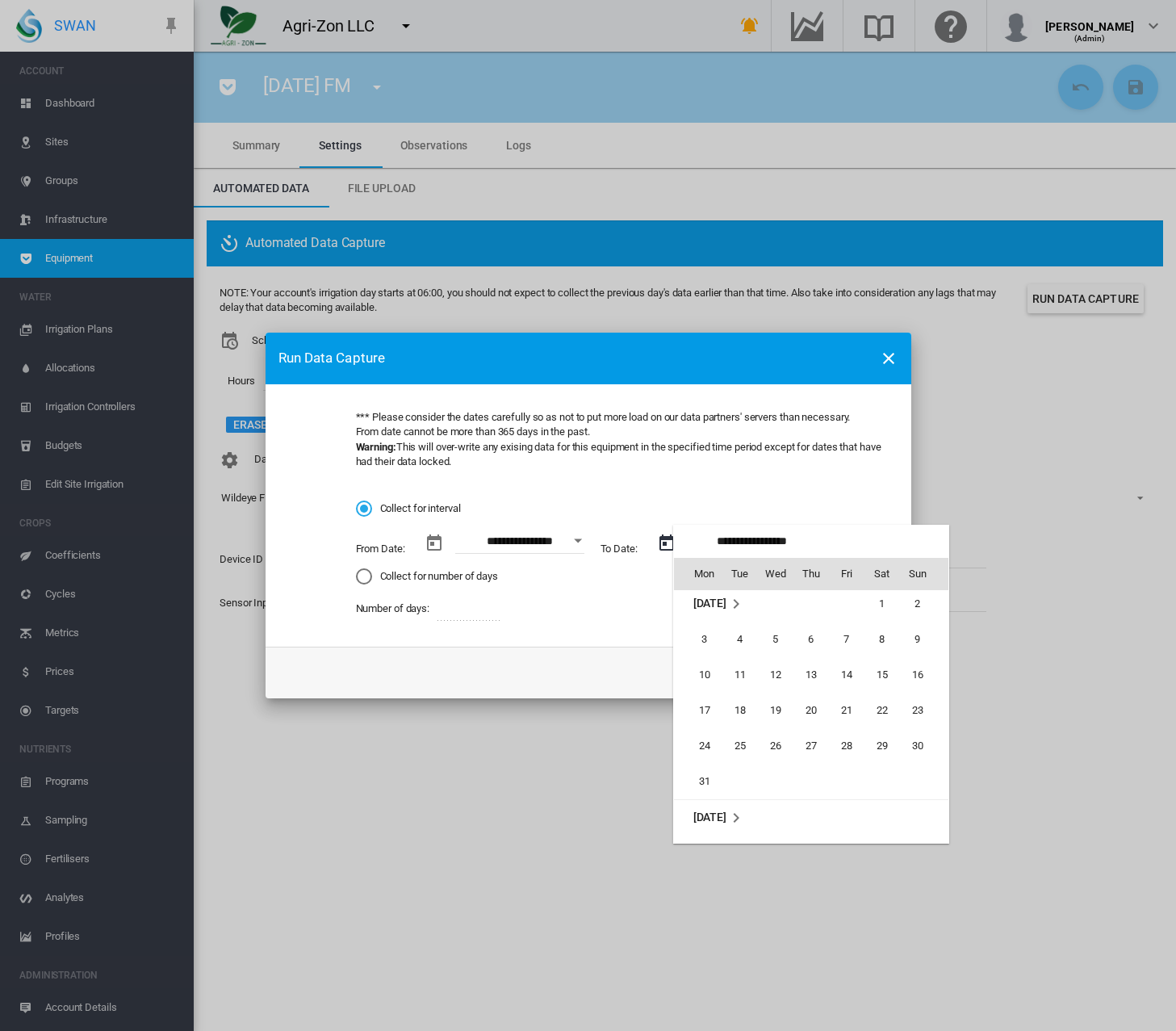
scroll to position [0, 0]
click at [816, 713] on span "20" at bounding box center [811, 715] width 32 height 32
type input "**********"
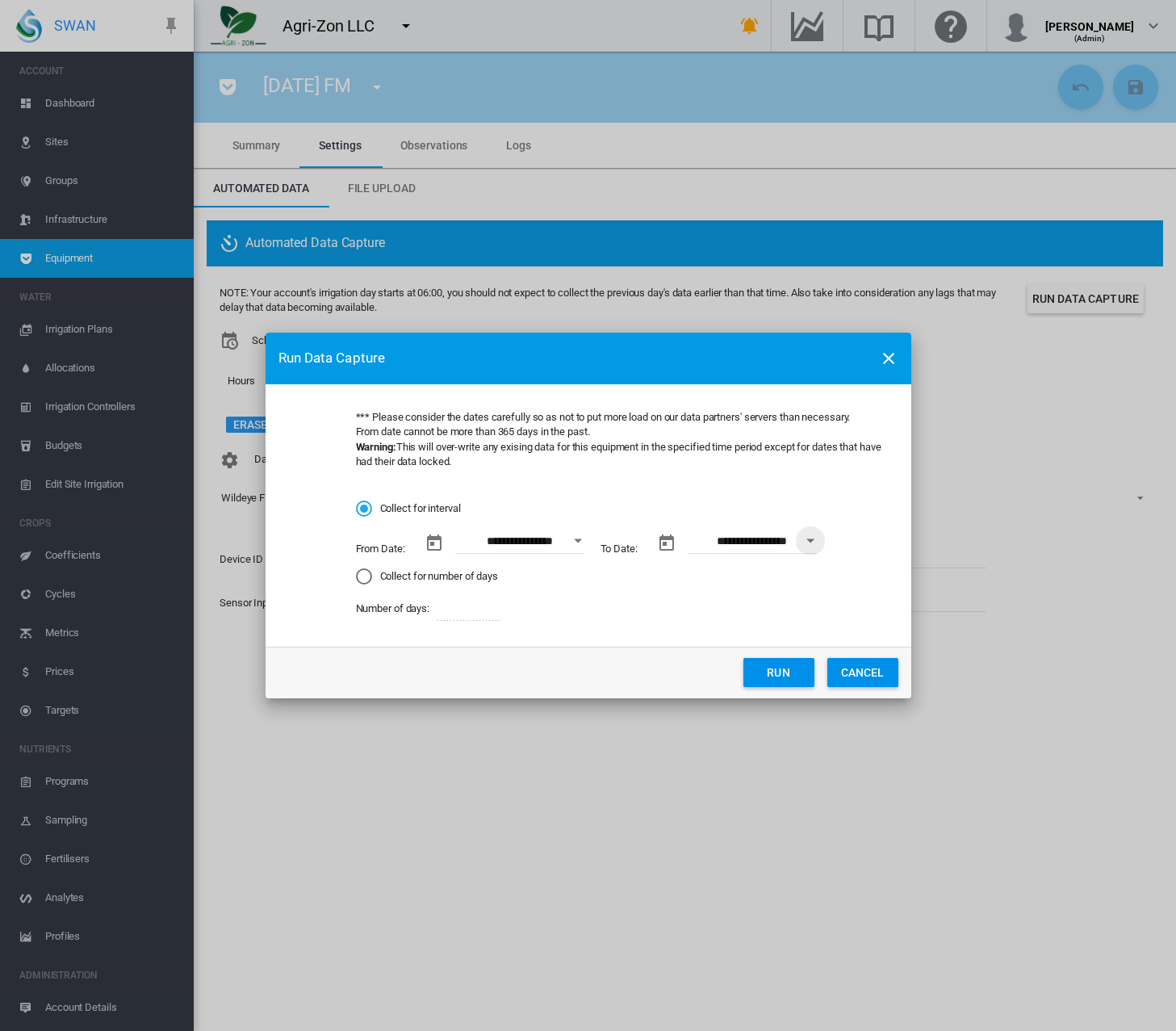
click at [779, 669] on button "Run" at bounding box center [778, 672] width 71 height 29
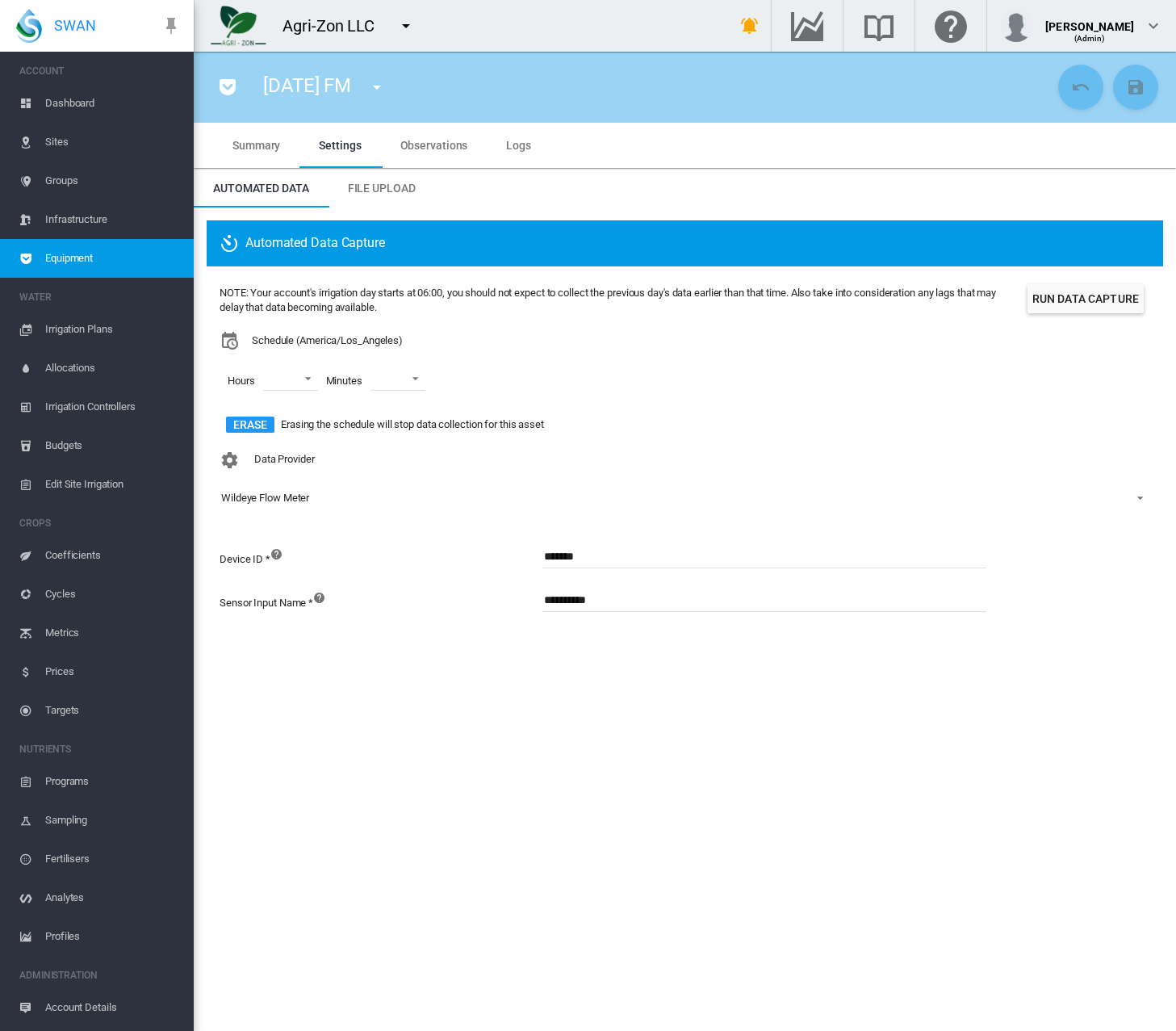
click at [424, 151] on span "Observations" at bounding box center [434, 145] width 67 height 13
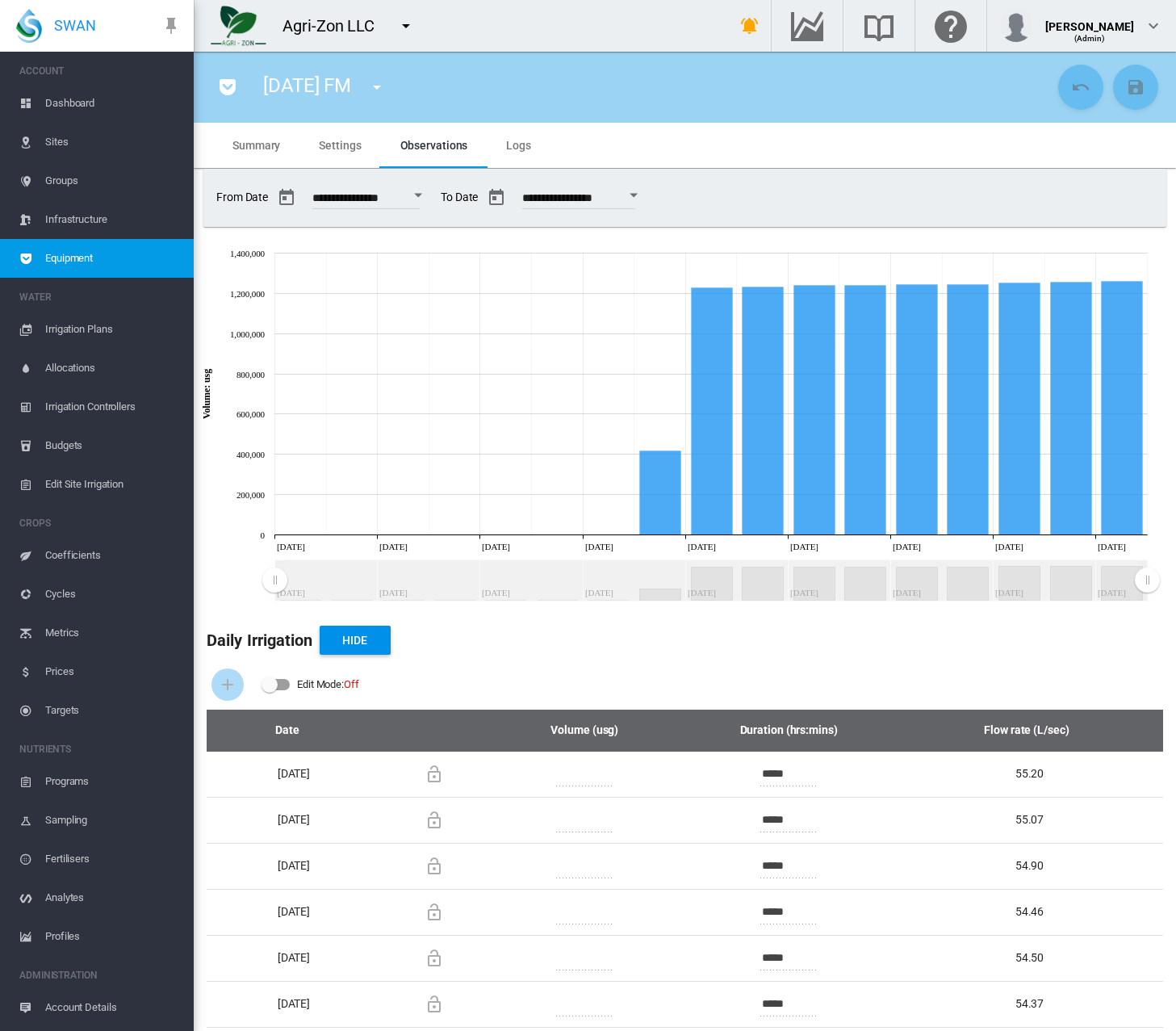
click at [421, 195] on button "Open calendar" at bounding box center [418, 195] width 29 height 29
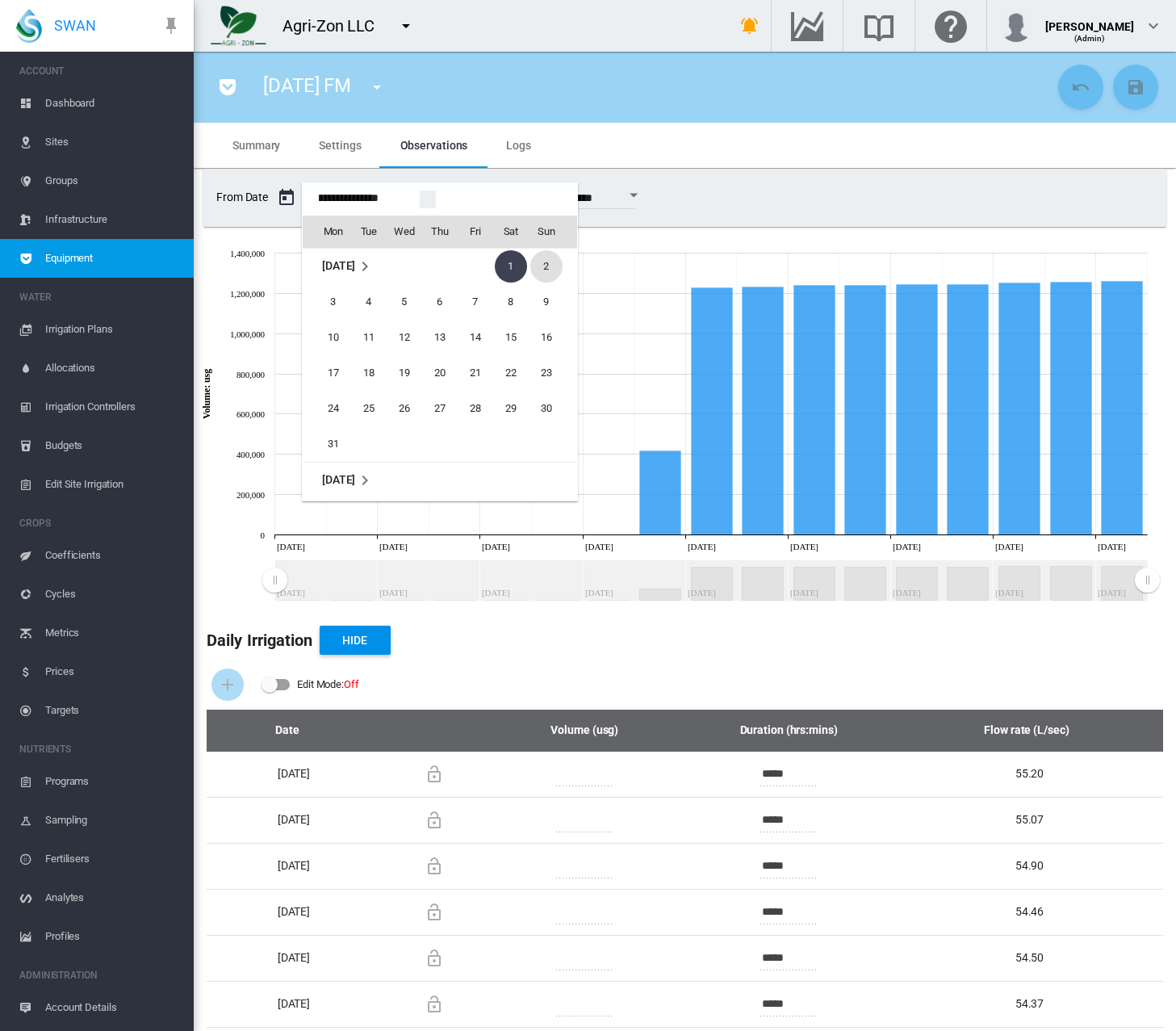
click at [541, 273] on span "2" at bounding box center [546, 266] width 32 height 32
type input "**********"
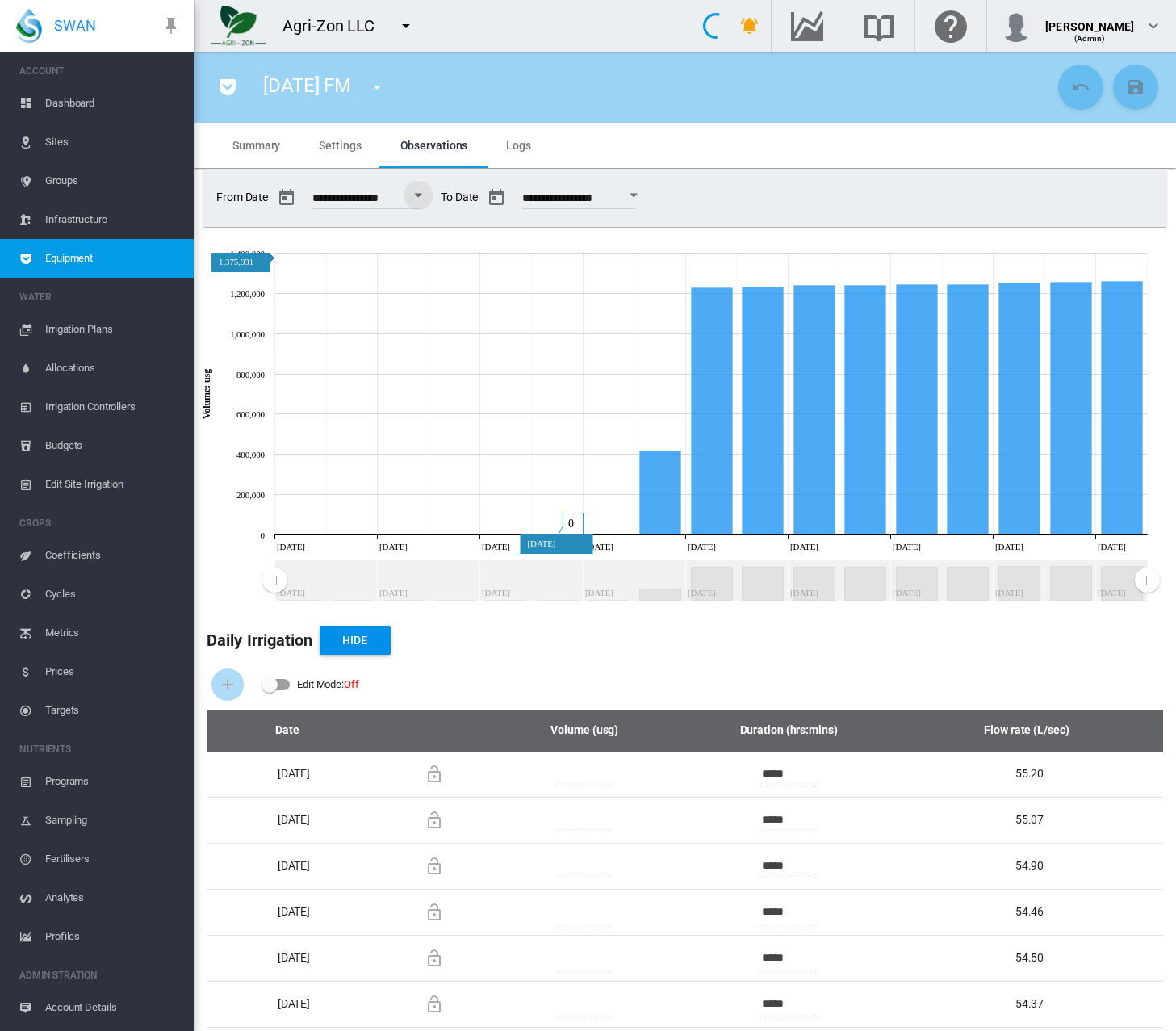
type input "*****"
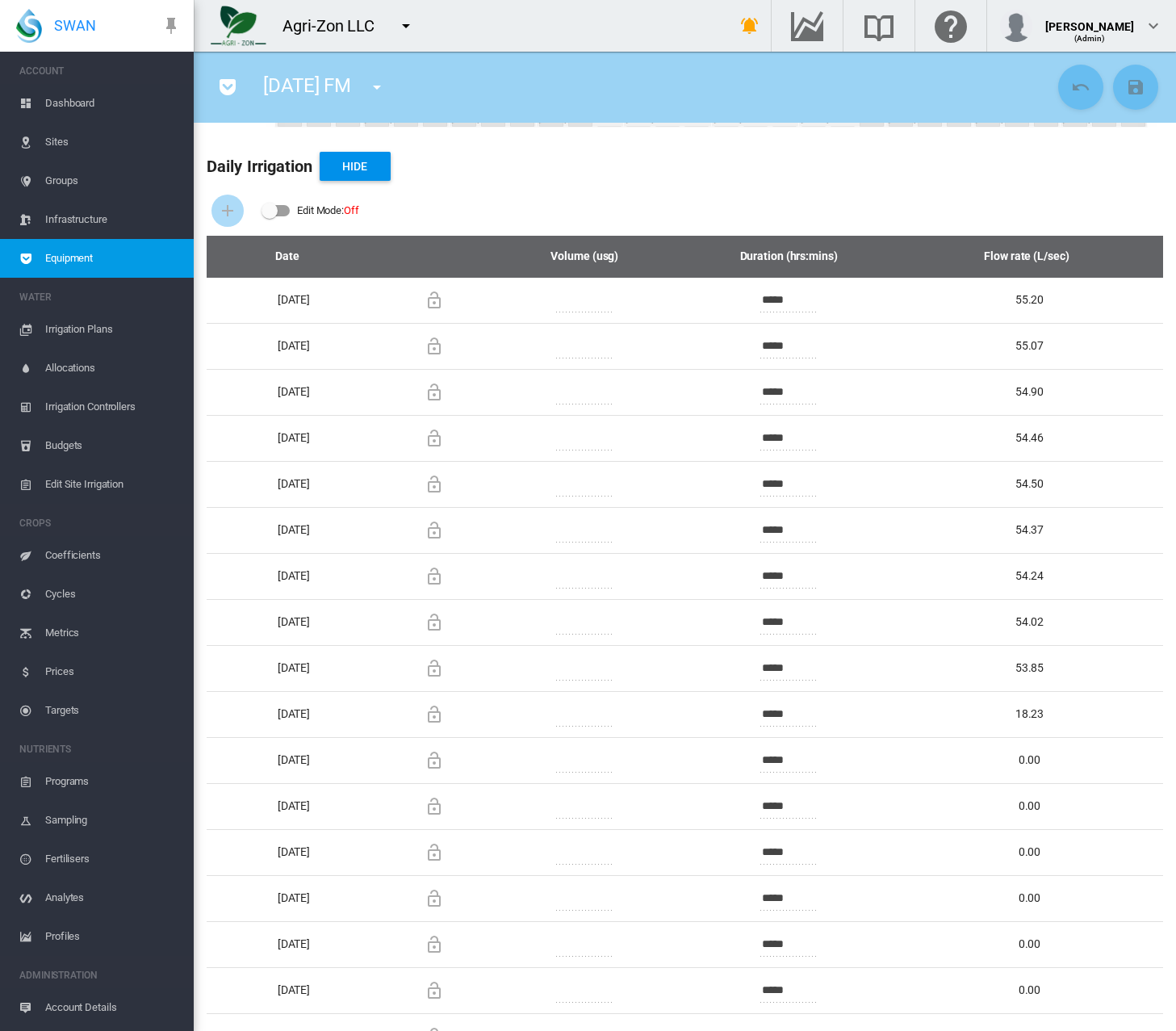
scroll to position [0, 0]
